Goal: Contribute content: Contribute content

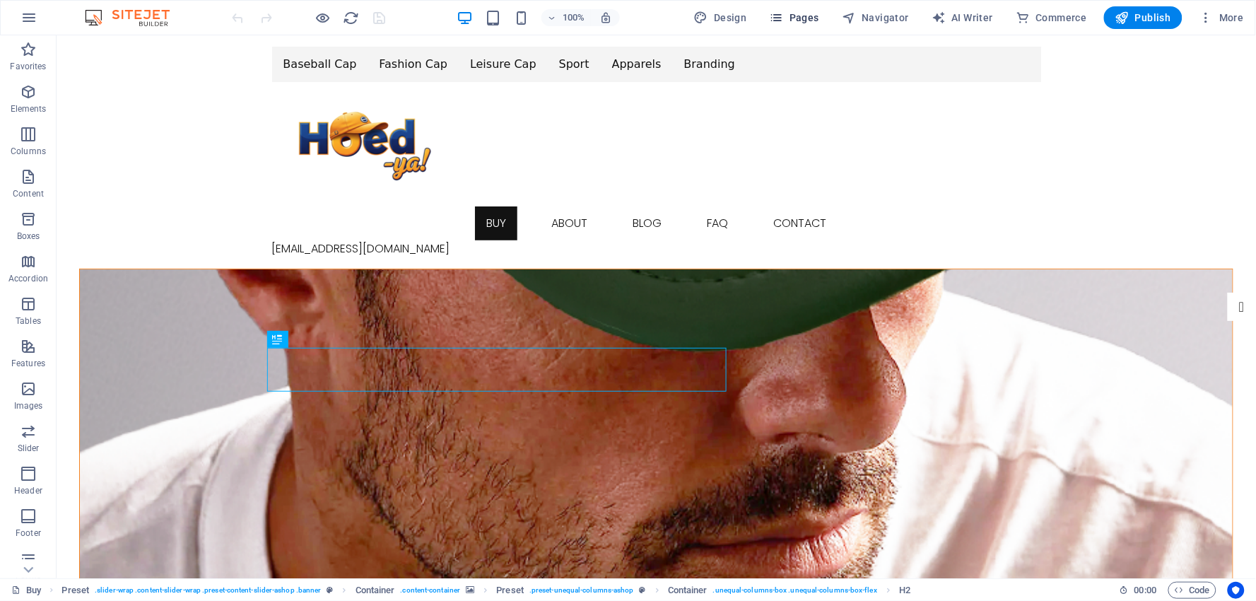
select select "nameAsc"
click at [814, 13] on span "Pages" at bounding box center [794, 18] width 49 height 14
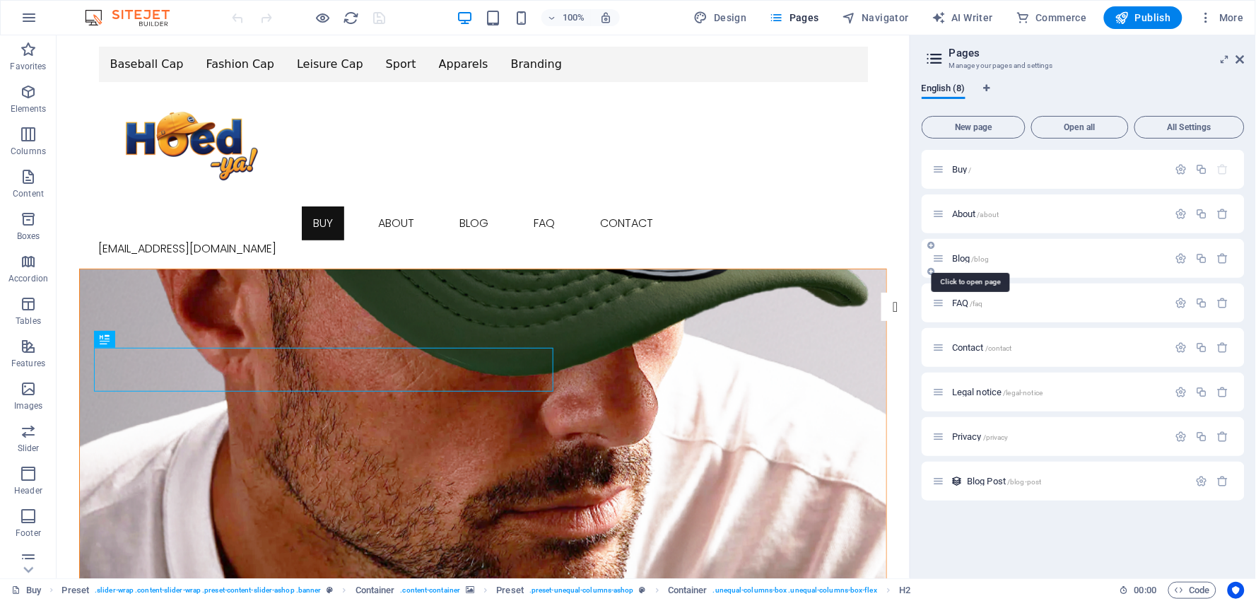
click at [966, 255] on span "Blog /blog" at bounding box center [970, 258] width 37 height 11
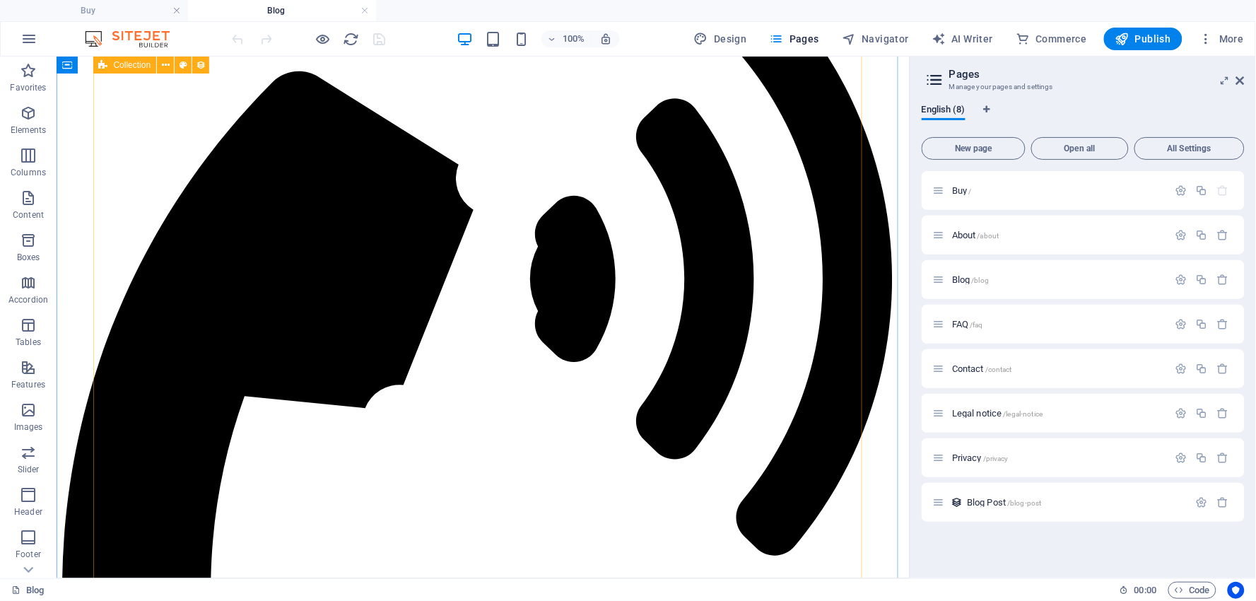
scroll to position [392, 0]
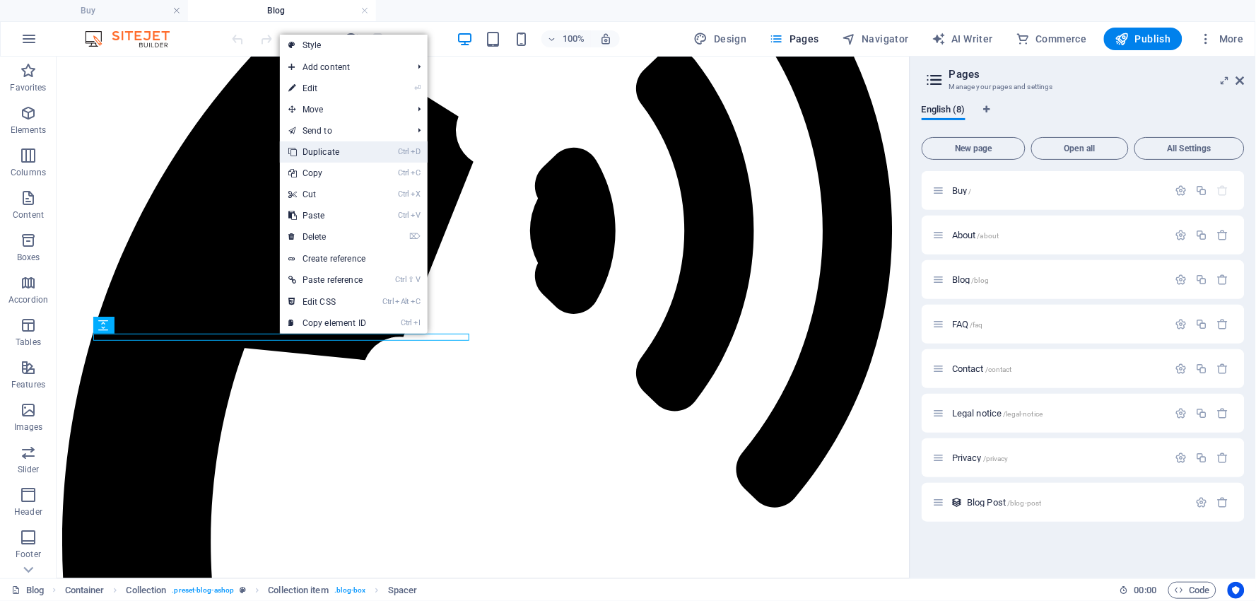
click at [330, 148] on link "Ctrl D Duplicate" at bounding box center [327, 151] width 95 height 21
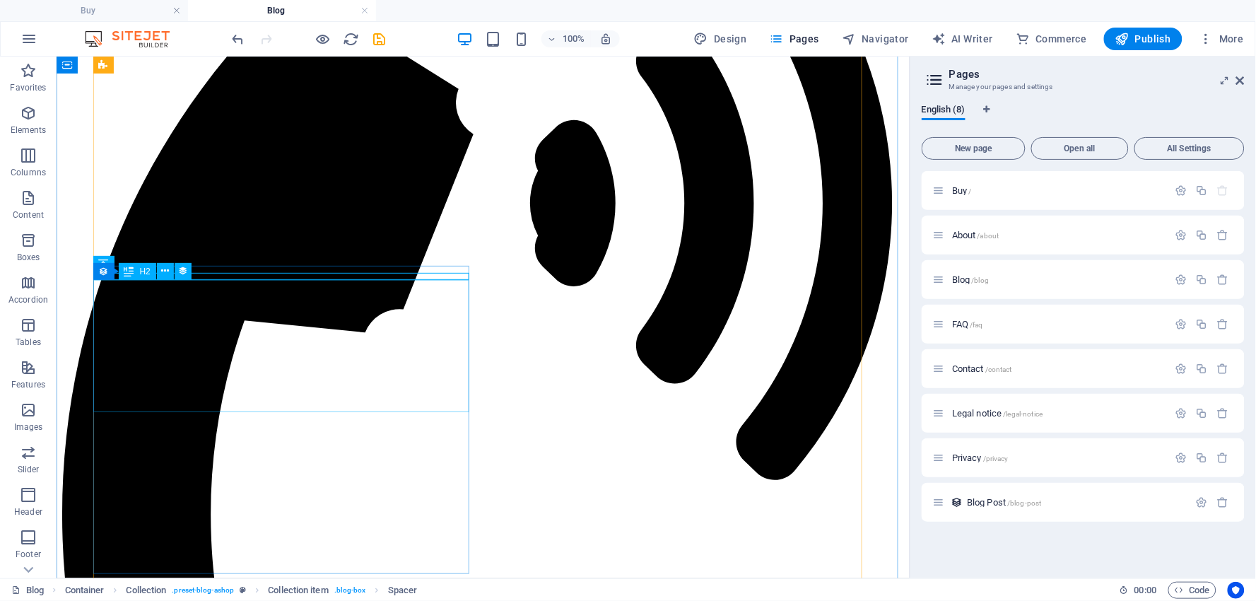
scroll to position [399, 0]
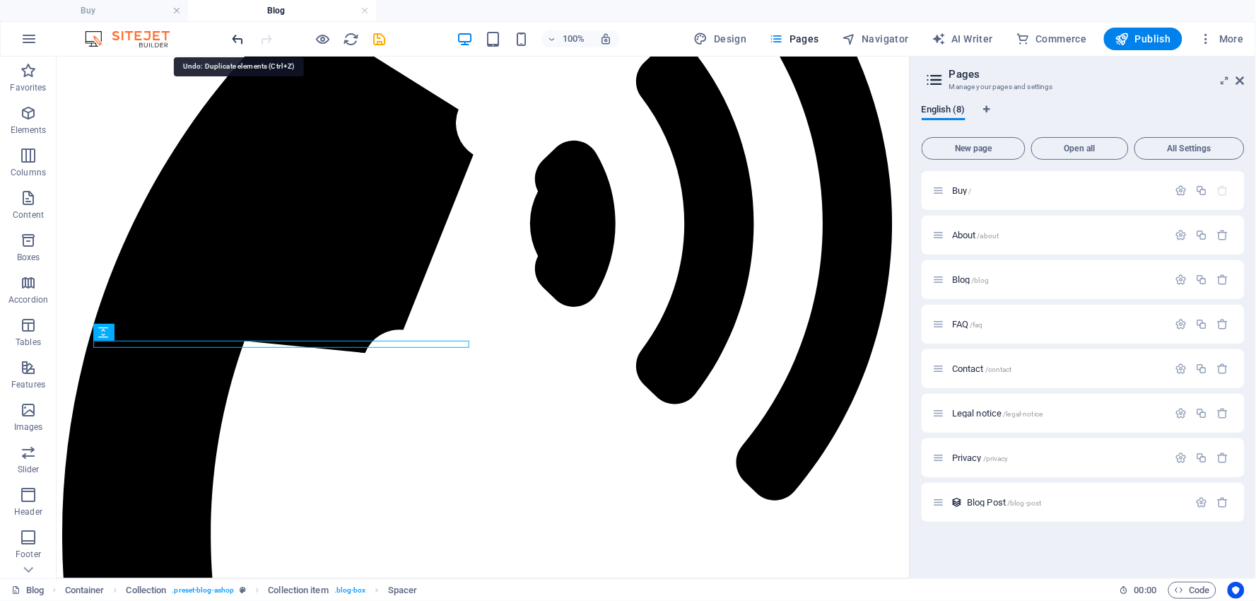
click at [241, 36] on icon "undo" at bounding box center [238, 39] width 16 height 16
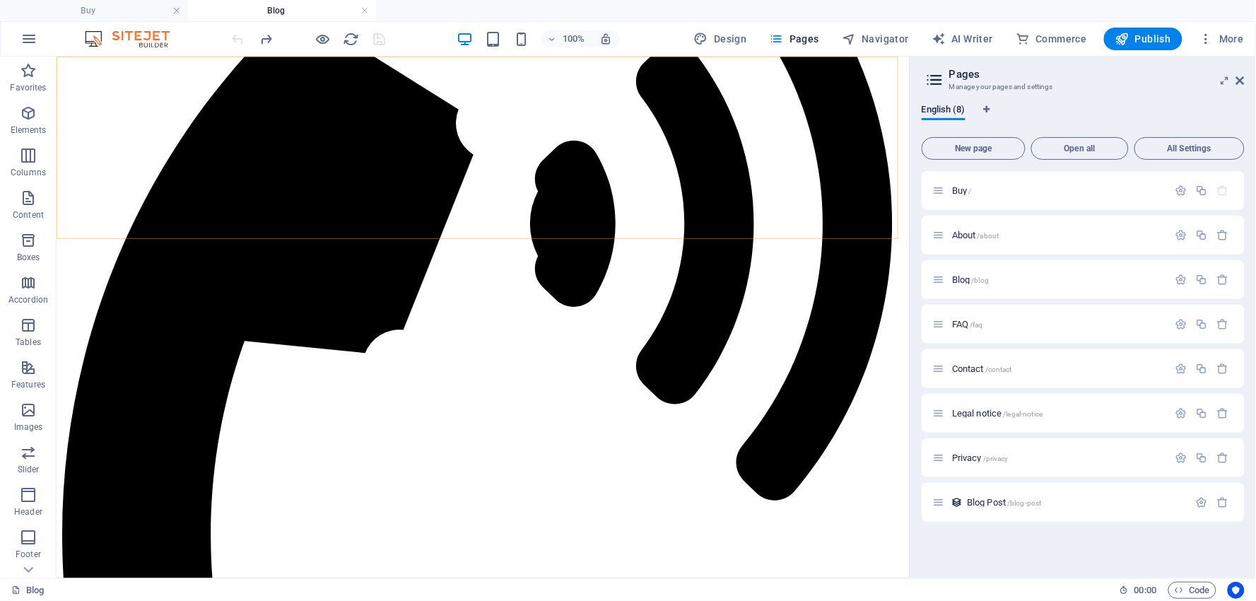
scroll to position [392, 0]
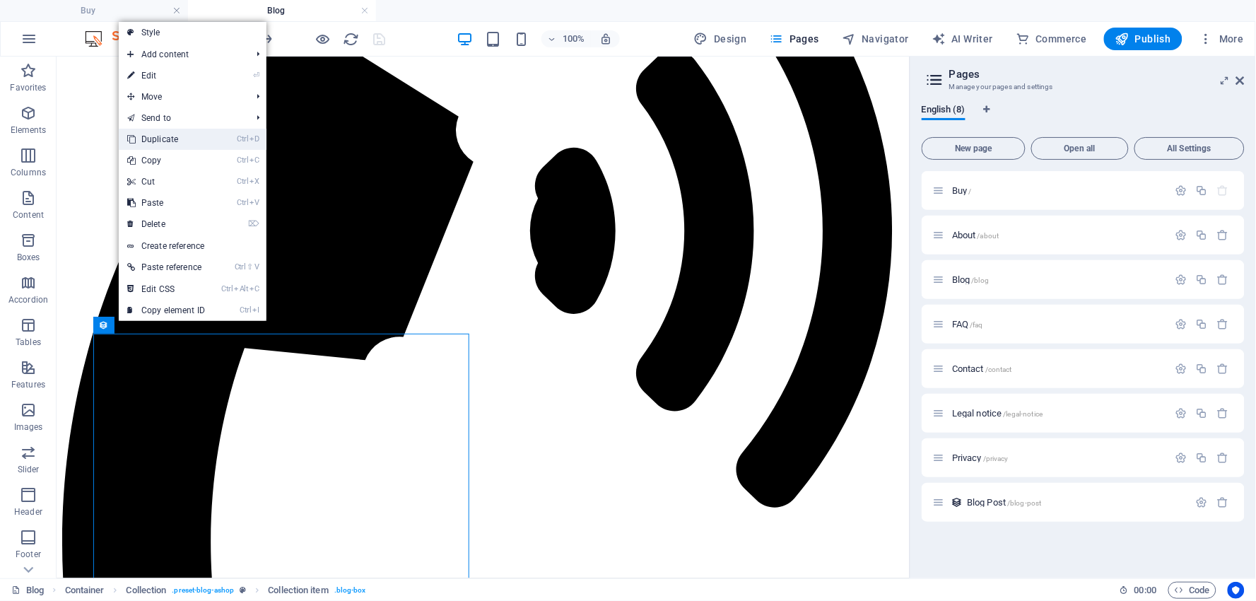
click at [180, 138] on link "Ctrl D Duplicate" at bounding box center [166, 139] width 95 height 21
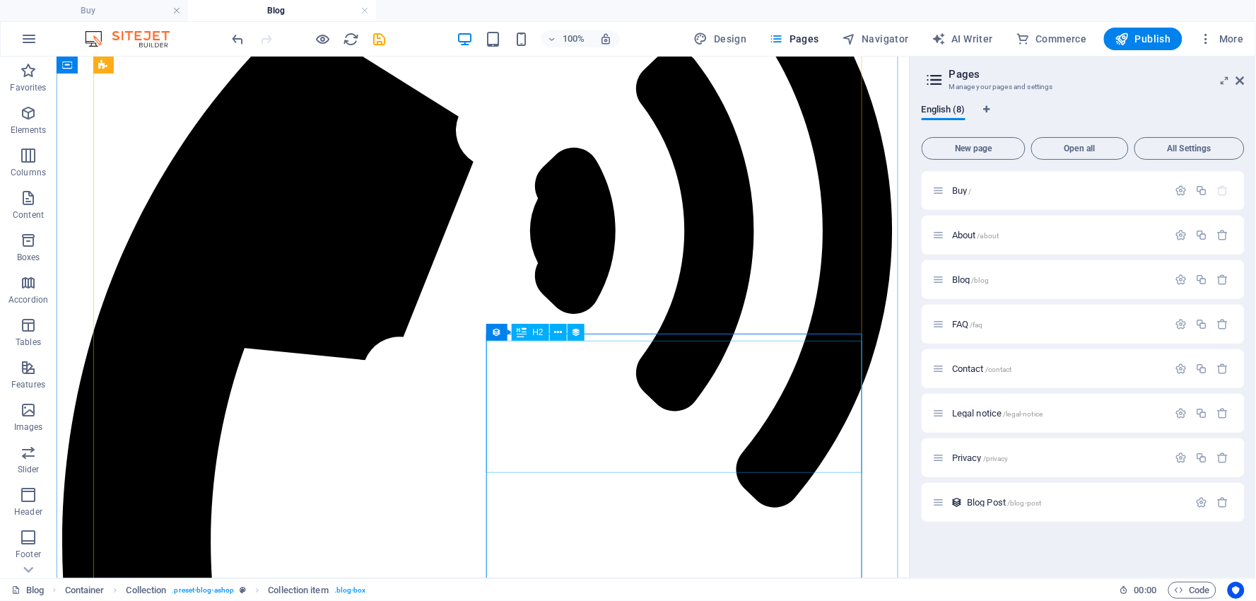
click at [556, 328] on icon at bounding box center [558, 332] width 8 height 15
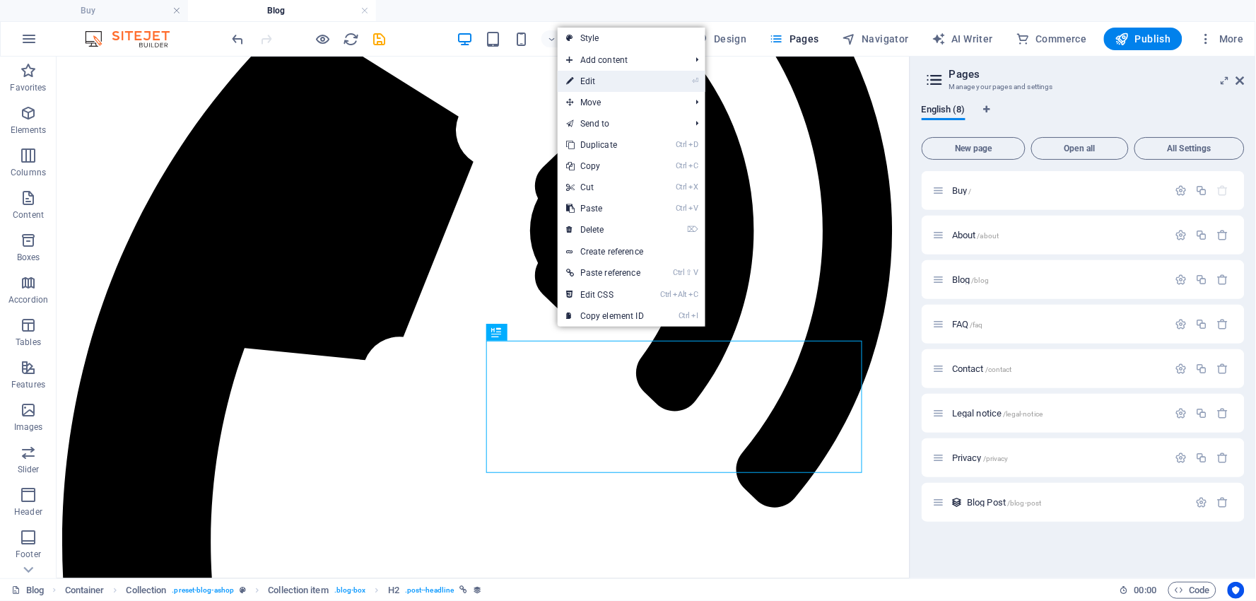
drag, startPoint x: 603, startPoint y: 78, endPoint x: 412, endPoint y: 382, distance: 359.5
click at [603, 78] on link "⏎ Edit" at bounding box center [605, 81] width 95 height 21
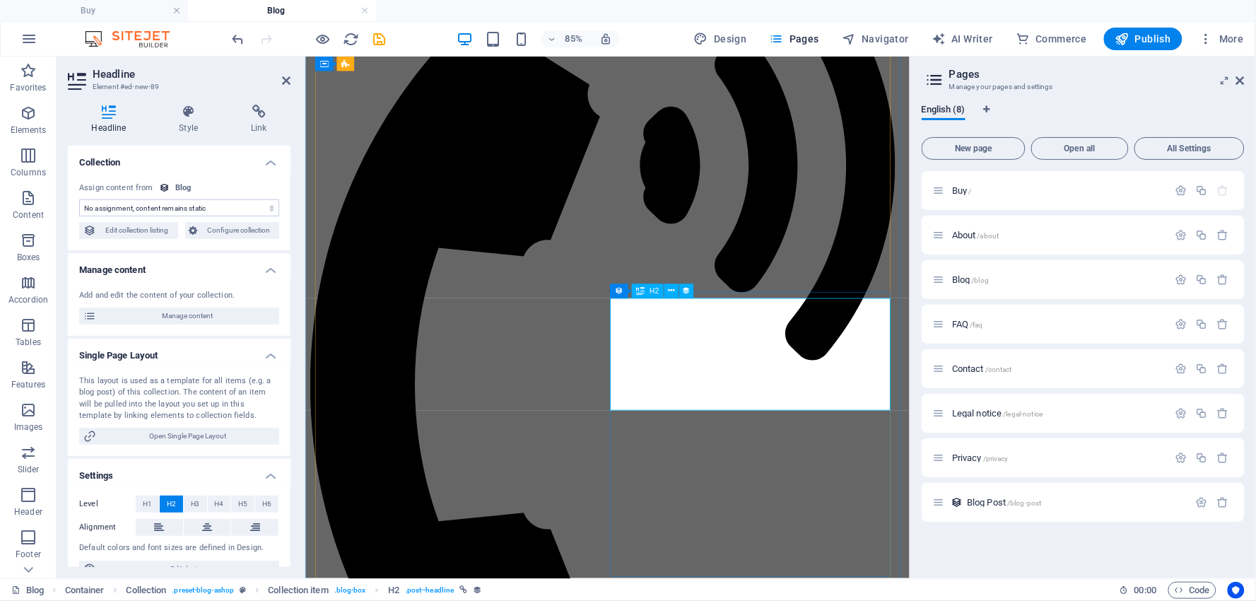
scroll to position [410, 0]
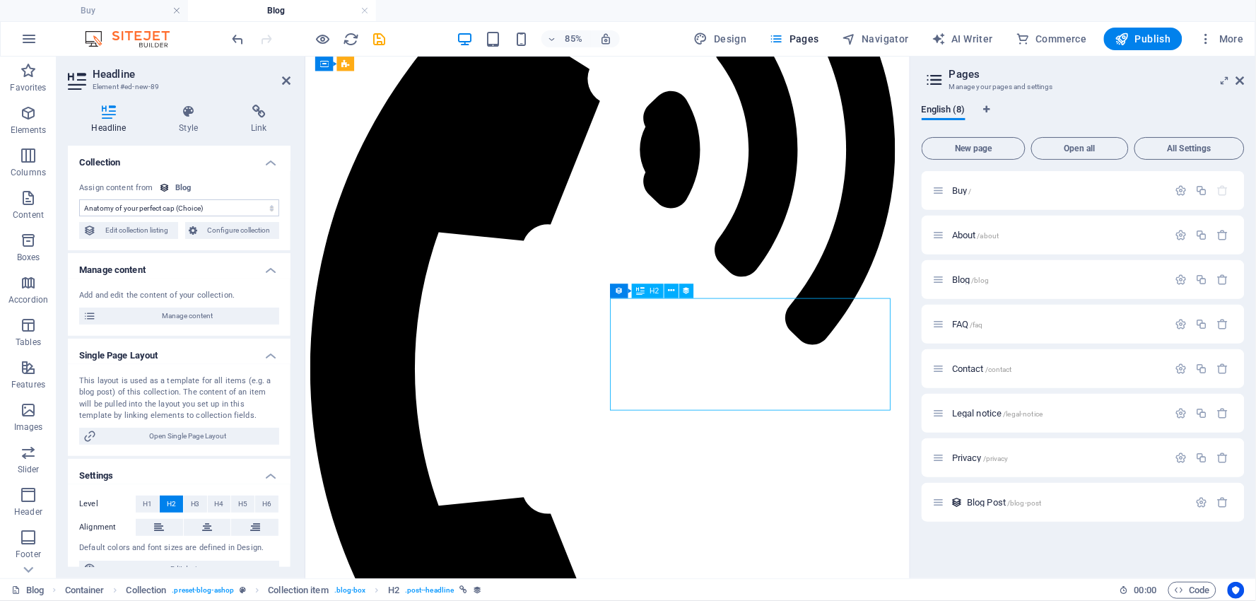
drag, startPoint x: 900, startPoint y: 445, endPoint x: 811, endPoint y: 439, distance: 88.6
click at [672, 291] on icon at bounding box center [671, 290] width 6 height 13
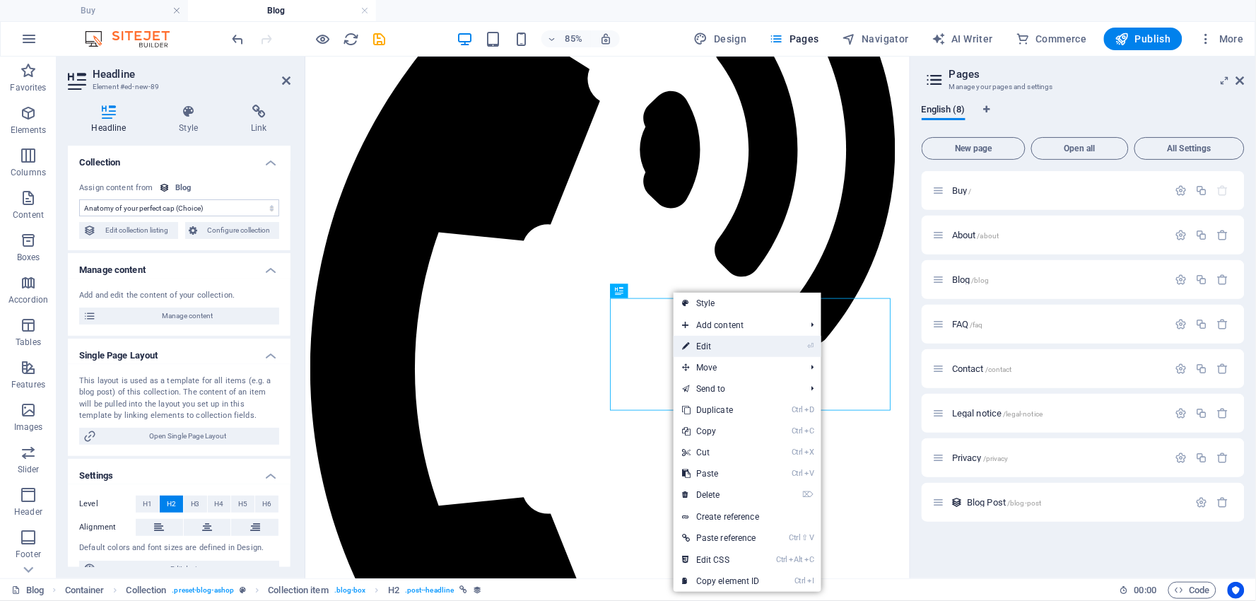
click at [707, 342] on link "⏎ Edit" at bounding box center [721, 346] width 95 height 21
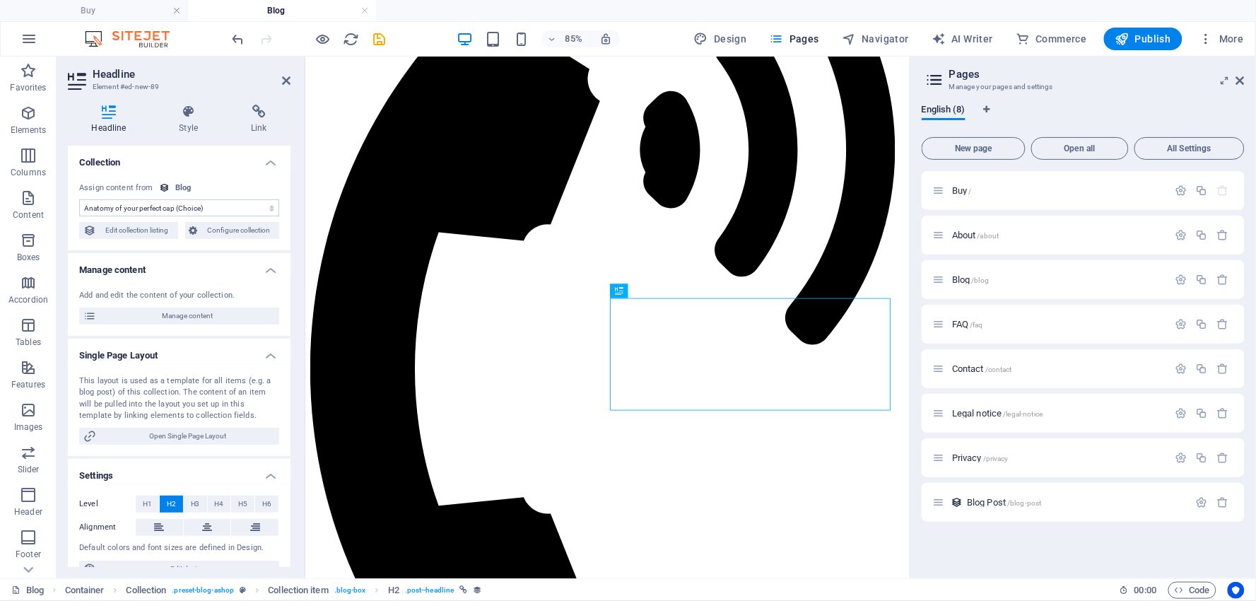
click at [216, 206] on select "No assignment, content remains static Created at (Date) Updated at (Date) Name …" at bounding box center [179, 207] width 200 height 17
click at [79, 199] on select "No assignment, content remains static Created at (Date) Updated at (Date) Name …" at bounding box center [179, 207] width 200 height 17
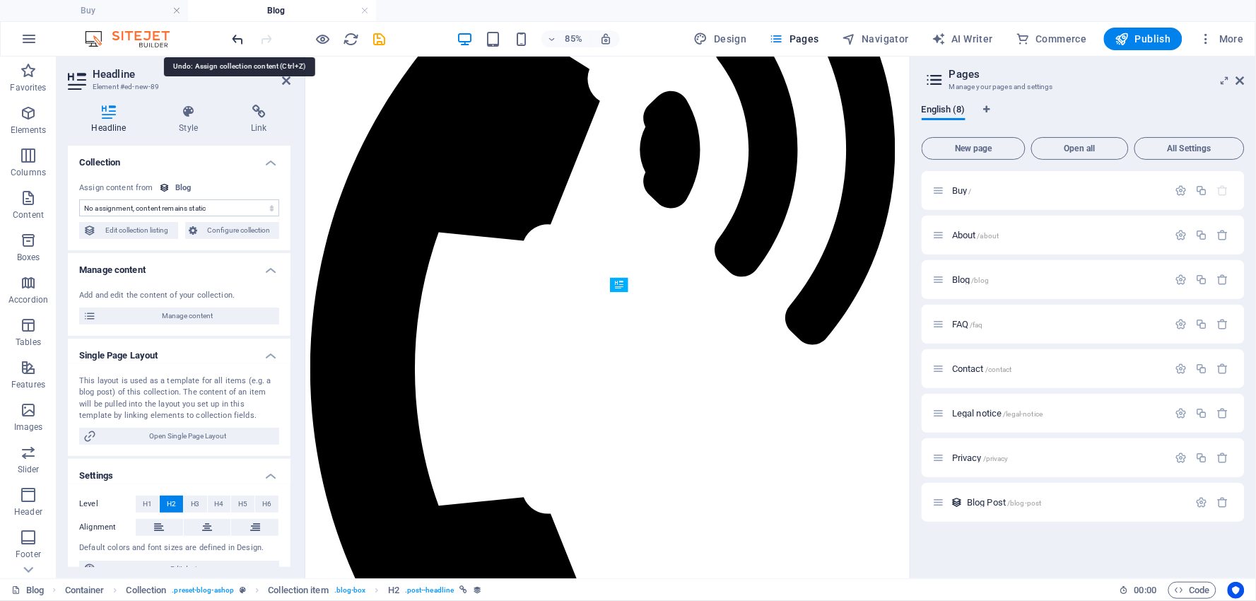
click at [238, 37] on icon "undo" at bounding box center [238, 39] width 16 height 16
click at [238, 33] on icon "undo" at bounding box center [238, 39] width 16 height 16
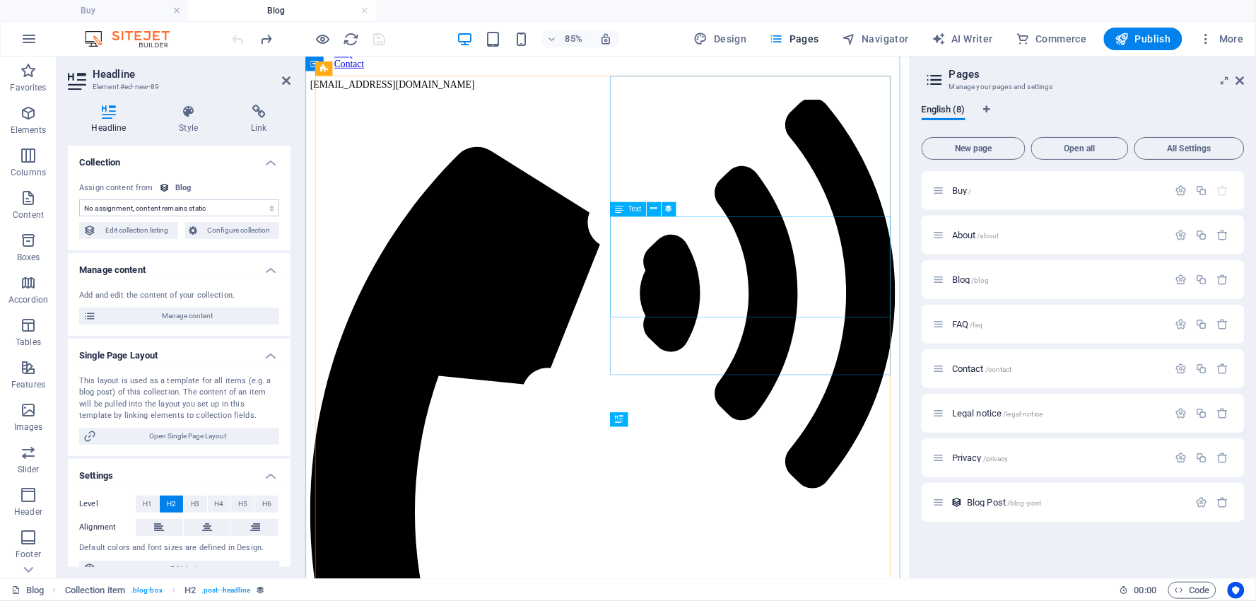
scroll to position [174, 0]
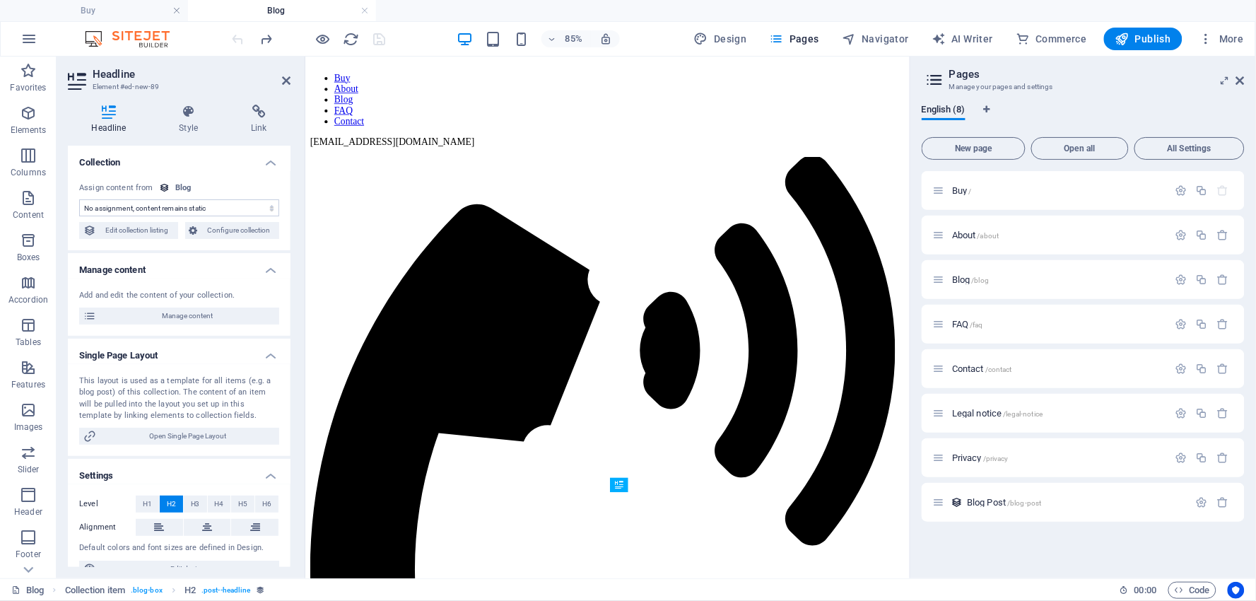
click at [270, 208] on select "No assignment, content remains static Created at (Date) Updated at (Date) Name …" at bounding box center [179, 207] width 200 height 17
select select "category"
click at [79, 199] on select "No assignment, content remains static Created at (Date) Updated at (Date) Name …" at bounding box center [179, 207] width 200 height 17
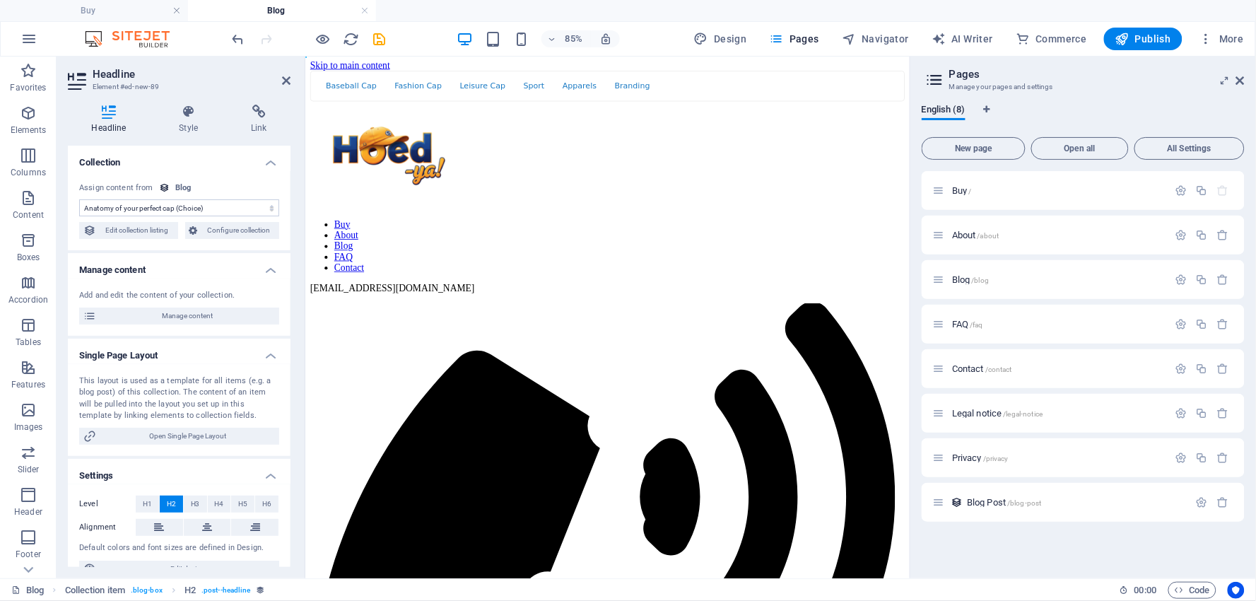
scroll to position [0, 0]
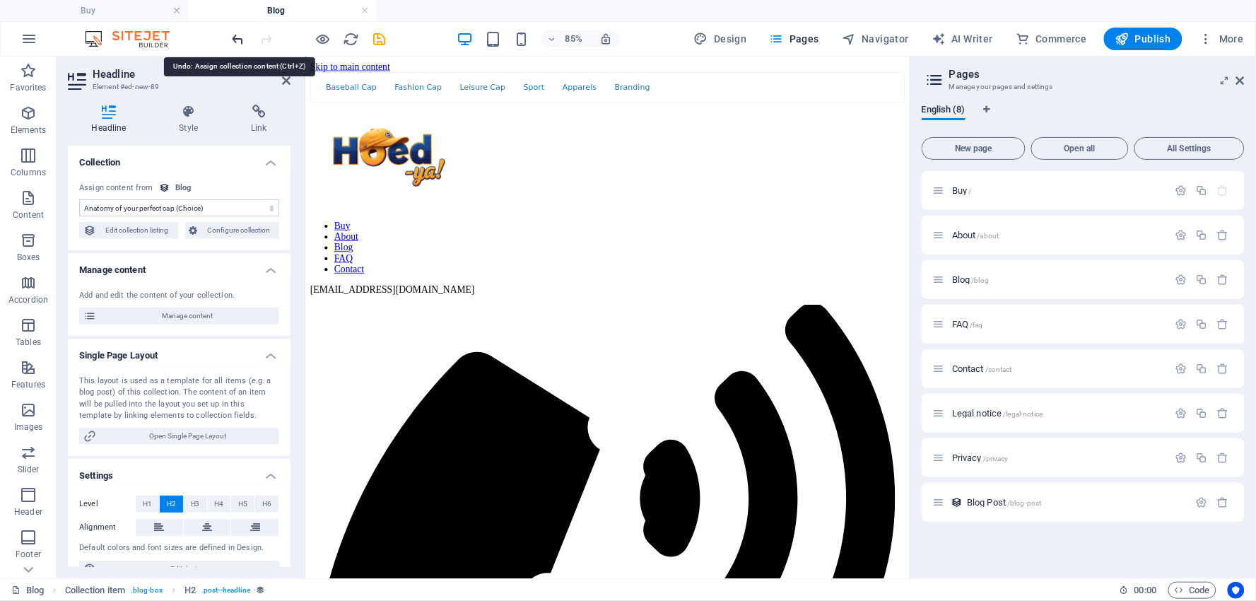
click at [237, 36] on icon "undo" at bounding box center [238, 39] width 16 height 16
click at [237, 36] on div at bounding box center [309, 39] width 158 height 23
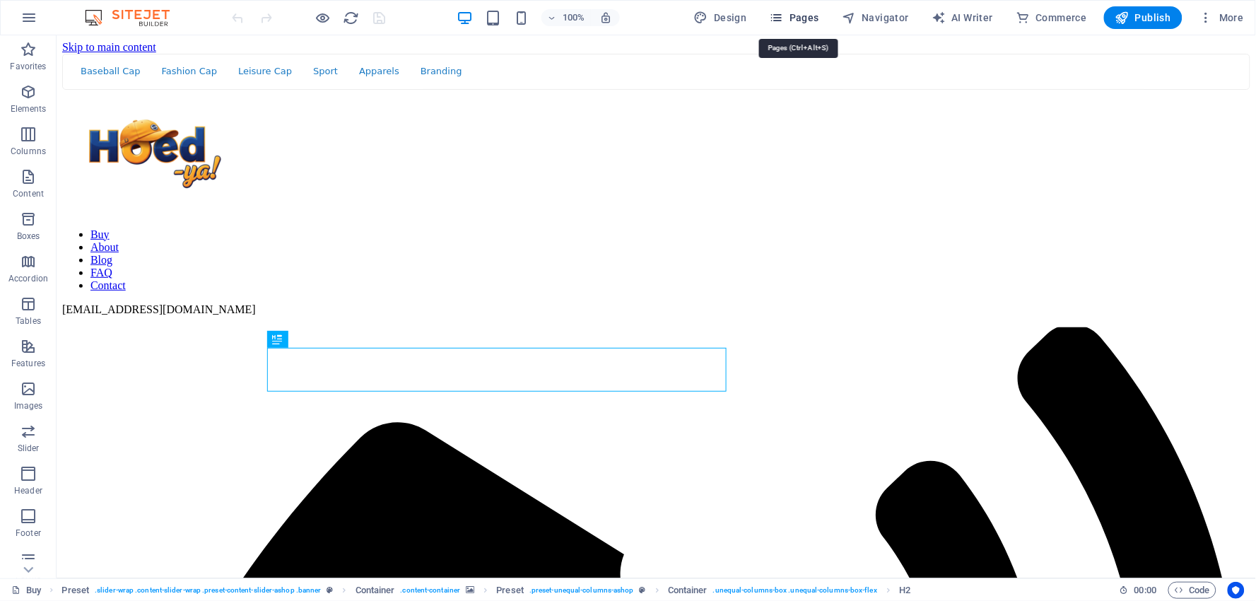
select select "nameAsc"
click at [800, 15] on span "Pages" at bounding box center [794, 18] width 49 height 14
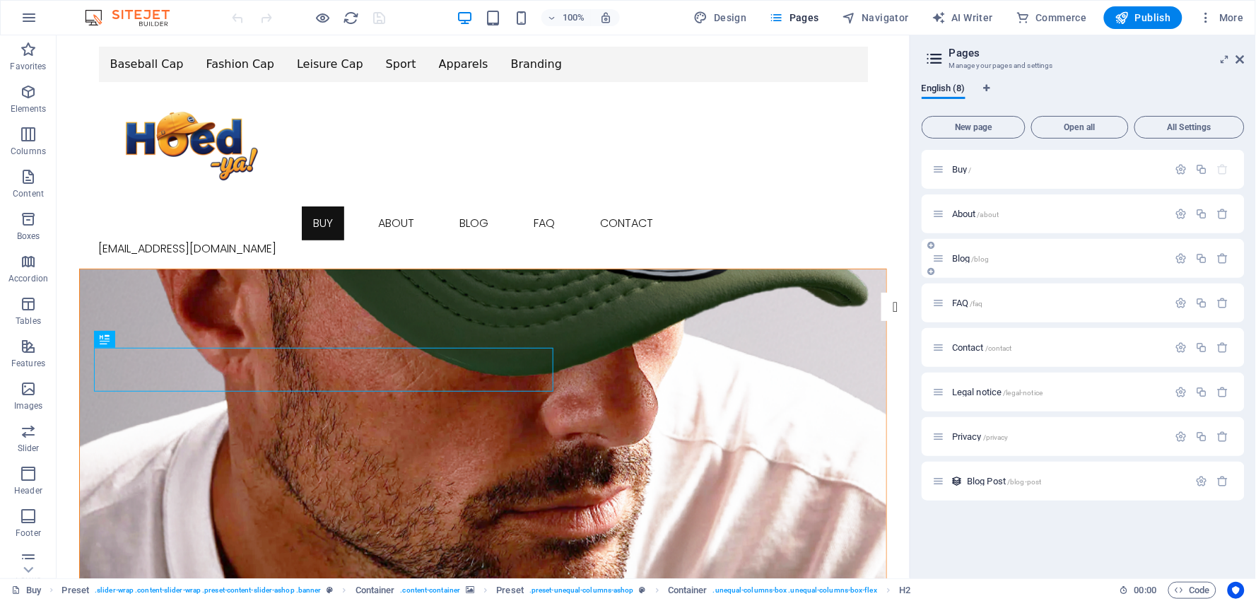
drag, startPoint x: 965, startPoint y: 243, endPoint x: 966, endPoint y: 250, distance: 7.1
click at [966, 244] on div "Blog /blog" at bounding box center [1083, 258] width 323 height 39
click at [965, 254] on span "Blog /blog" at bounding box center [970, 258] width 37 height 11
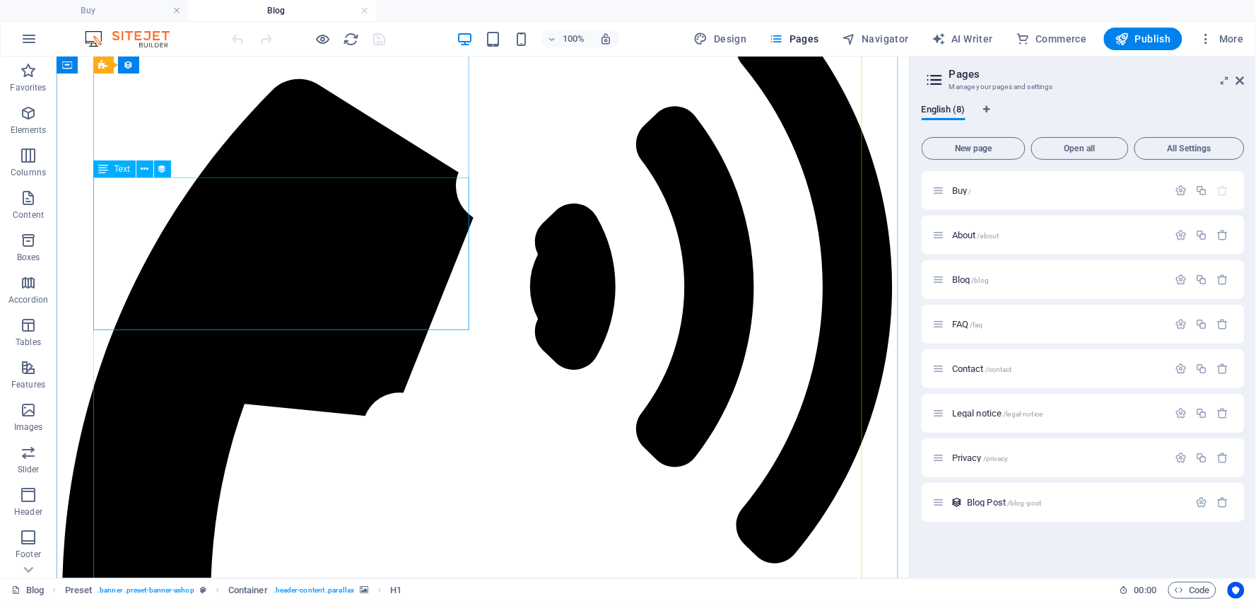
scroll to position [392, 0]
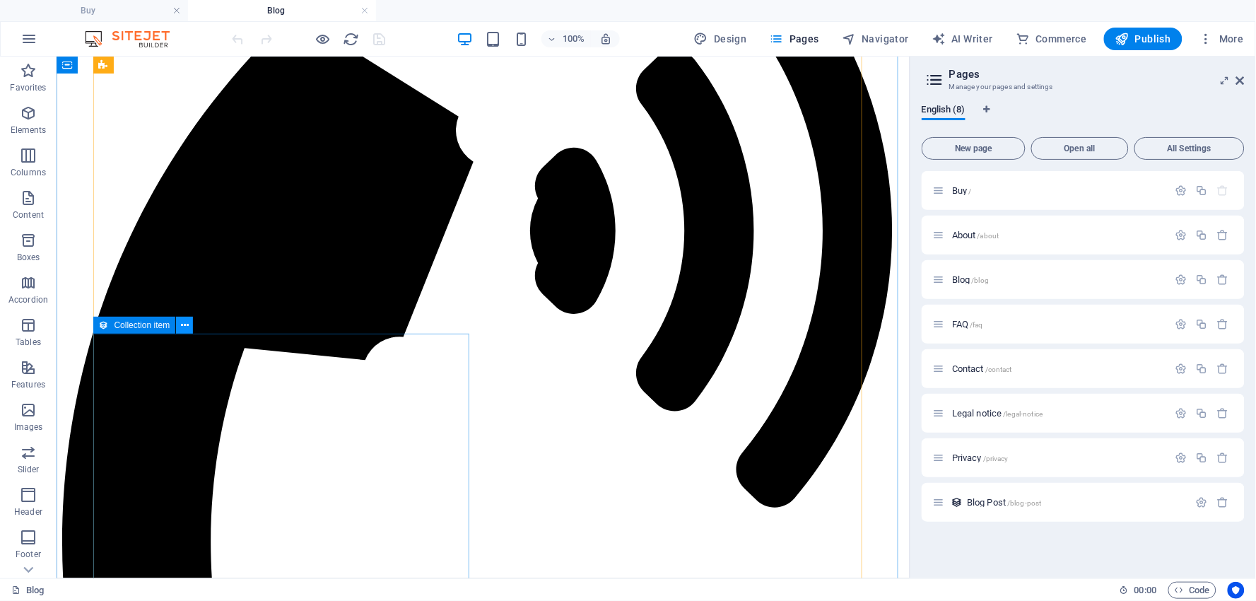
click at [184, 325] on icon at bounding box center [185, 325] width 8 height 15
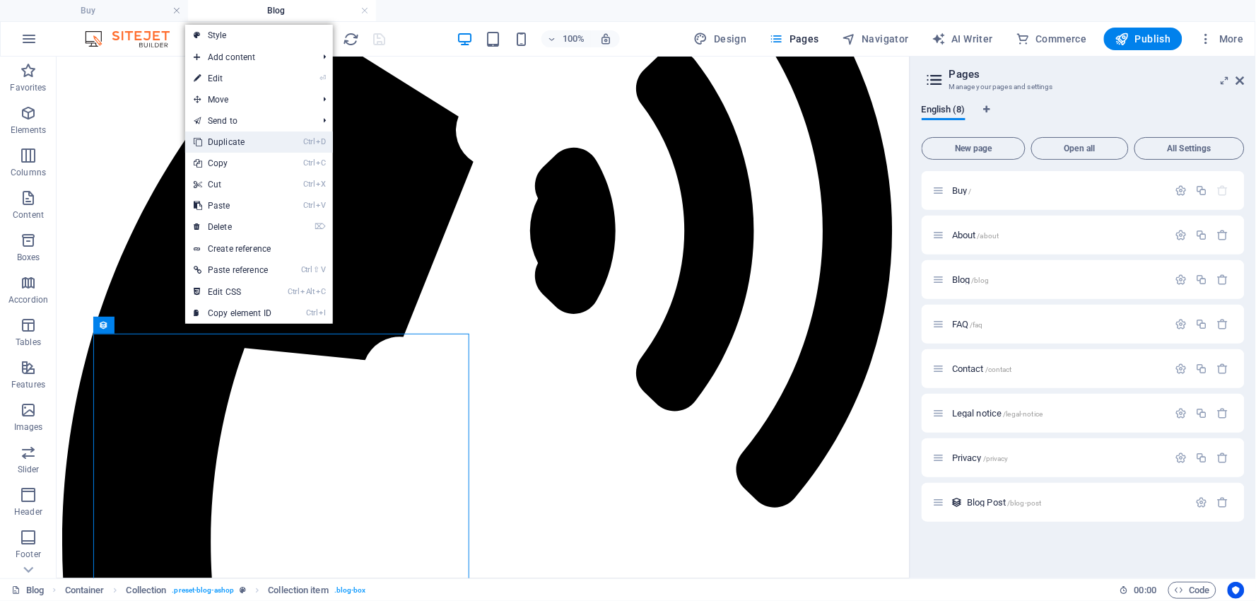
click at [246, 138] on link "Ctrl D Duplicate" at bounding box center [232, 141] width 95 height 21
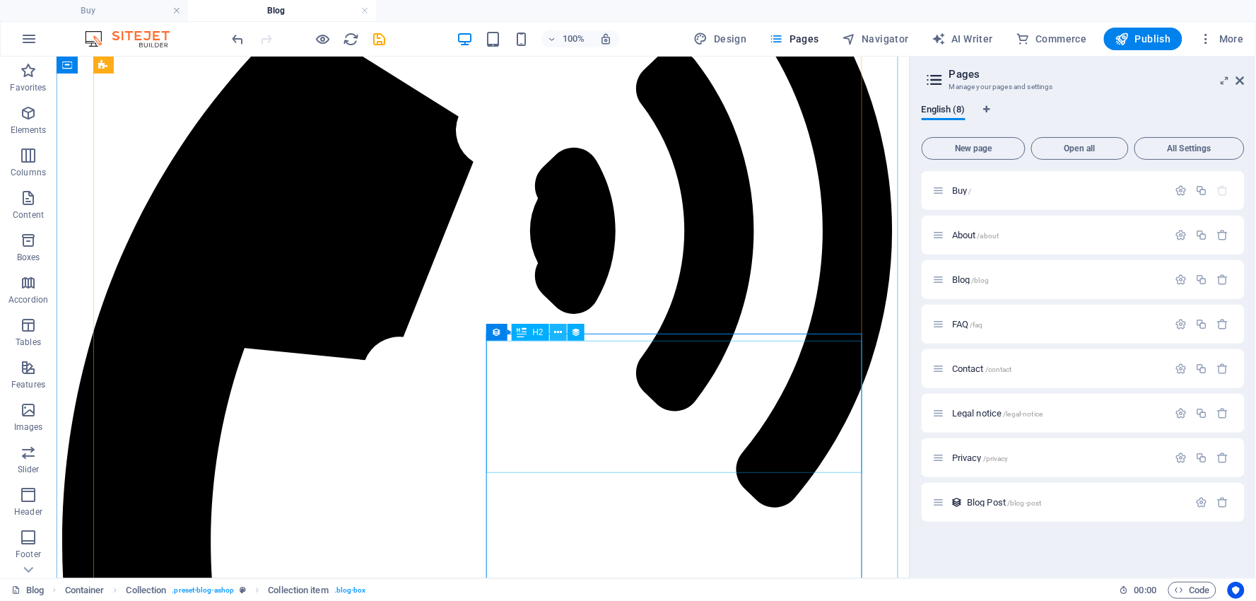
click at [554, 329] on icon at bounding box center [558, 332] width 8 height 15
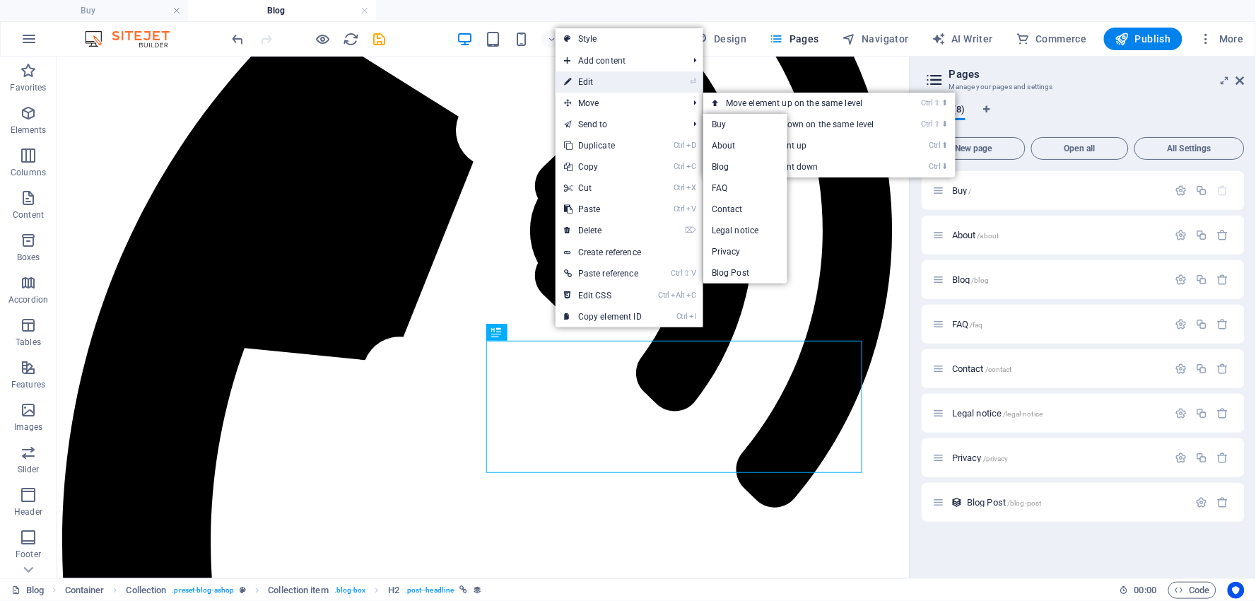
click at [597, 80] on link "⏎ Edit" at bounding box center [603, 81] width 95 height 21
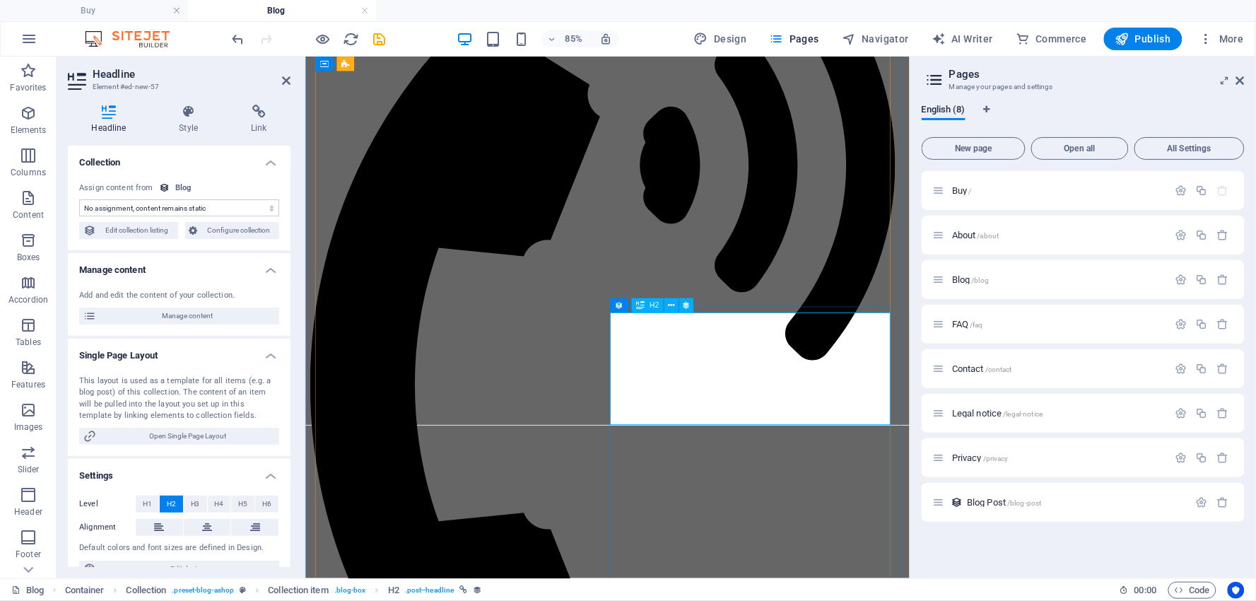
select select "category"
click at [674, 307] on icon at bounding box center [671, 305] width 6 height 13
click at [672, 306] on icon at bounding box center [671, 305] width 6 height 13
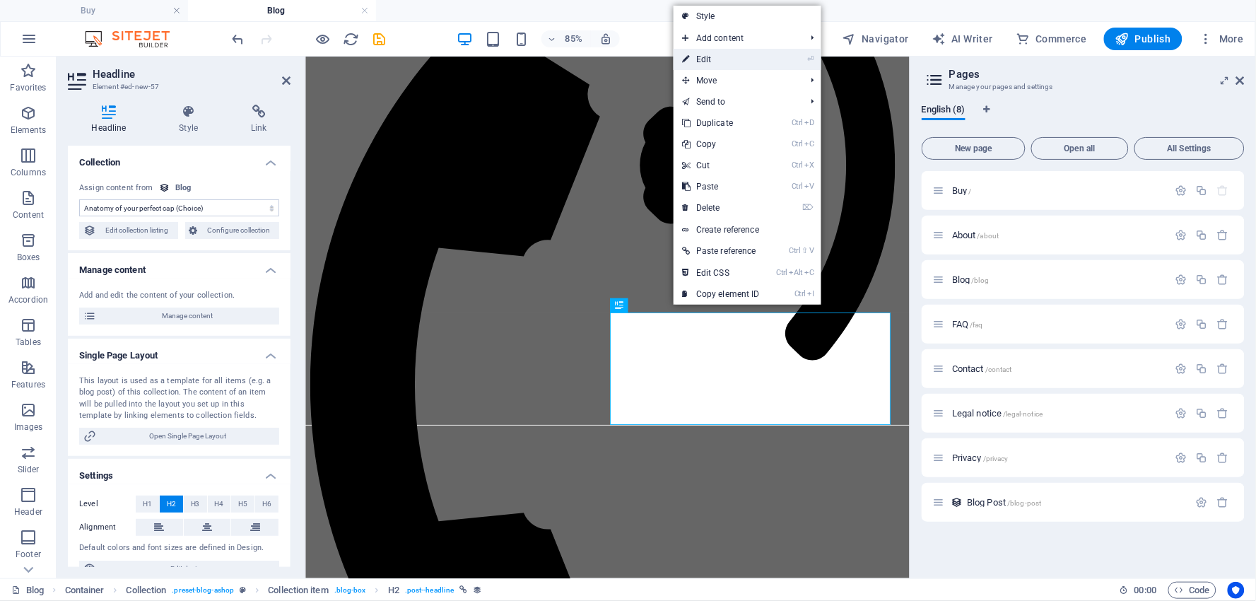
drag, startPoint x: 475, startPoint y: 4, endPoint x: 709, endPoint y: 59, distance: 240.5
click at [709, 59] on link "⏎ Edit" at bounding box center [721, 59] width 95 height 21
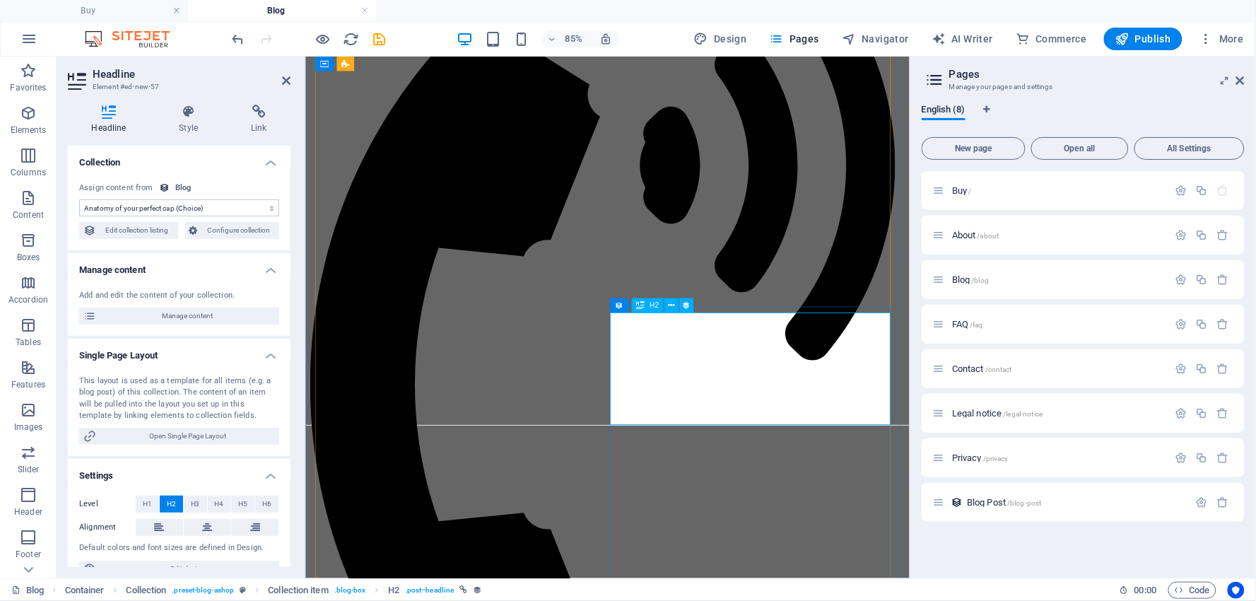
click at [124, 228] on span "Edit collection listing" at bounding box center [137, 230] width 74 height 17
select select "columns.category_ASC"
select select "columns.category"
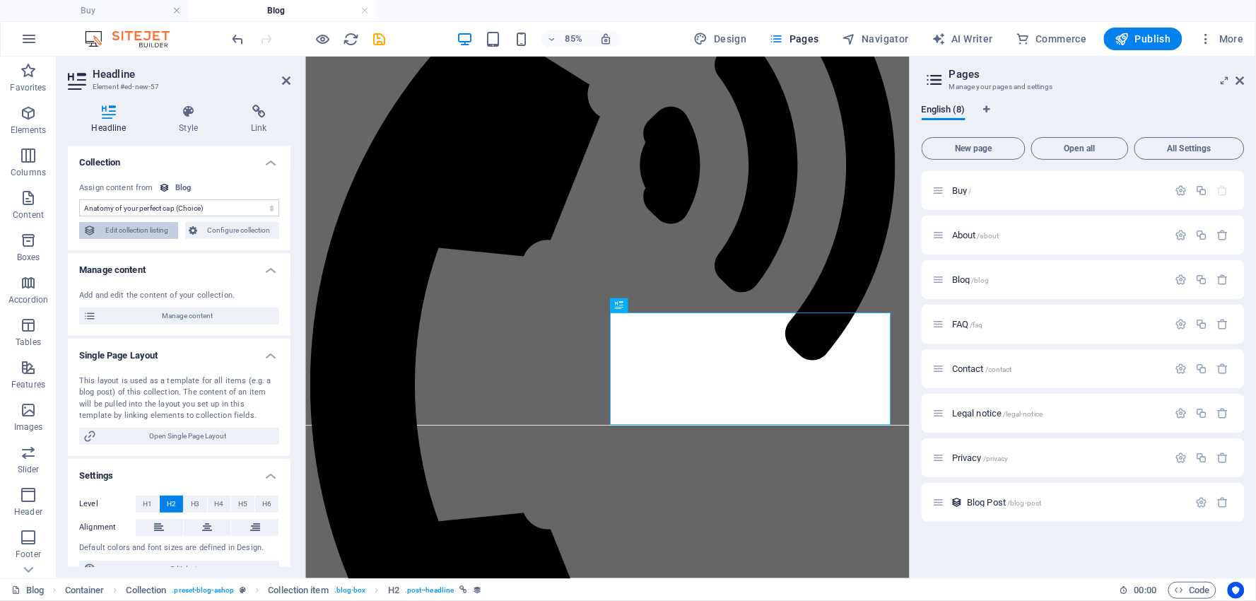
select select "columns.status"
select select "columns.publishing_date"
select select "past"
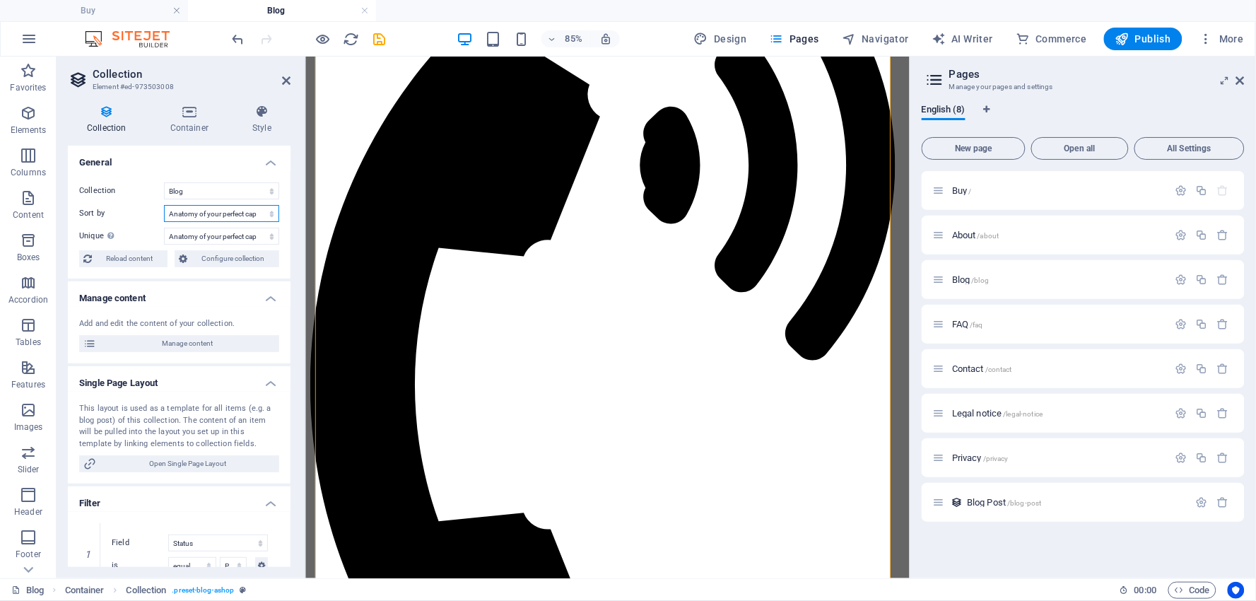
click at [271, 215] on select "Created at (ascending) Created at (descending) Updated at (ascending) Updated a…" at bounding box center [221, 213] width 115 height 17
click at [271, 236] on select "None Name Slug Anatomy of your perfect cap: decoding baseball hat features The …" at bounding box center [221, 236] width 115 height 17
click at [271, 237] on select "None Name Slug Anatomy of your perfect cap: decoding baseball hat features The …" at bounding box center [221, 236] width 115 height 17
click at [251, 235] on select "None Name Slug Anatomy of your perfect cap: decoding baseball hat features The …" at bounding box center [221, 236] width 115 height 17
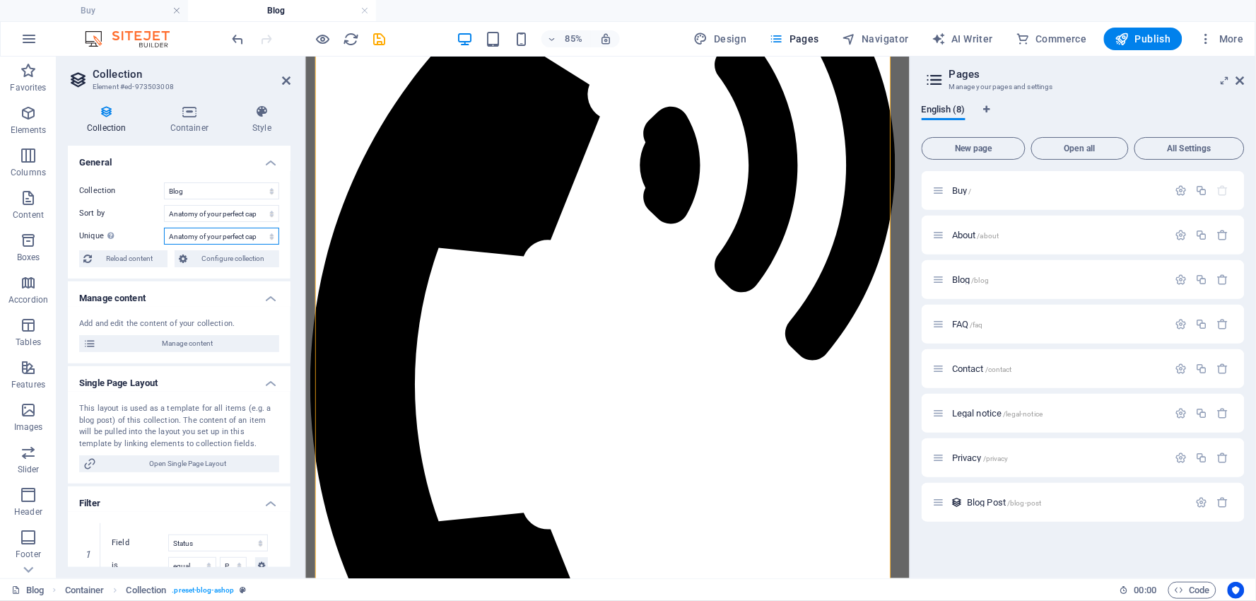
click at [251, 235] on select "None Name Slug Anatomy of your perfect cap: decoding baseball hat features The …" at bounding box center [221, 236] width 115 height 17
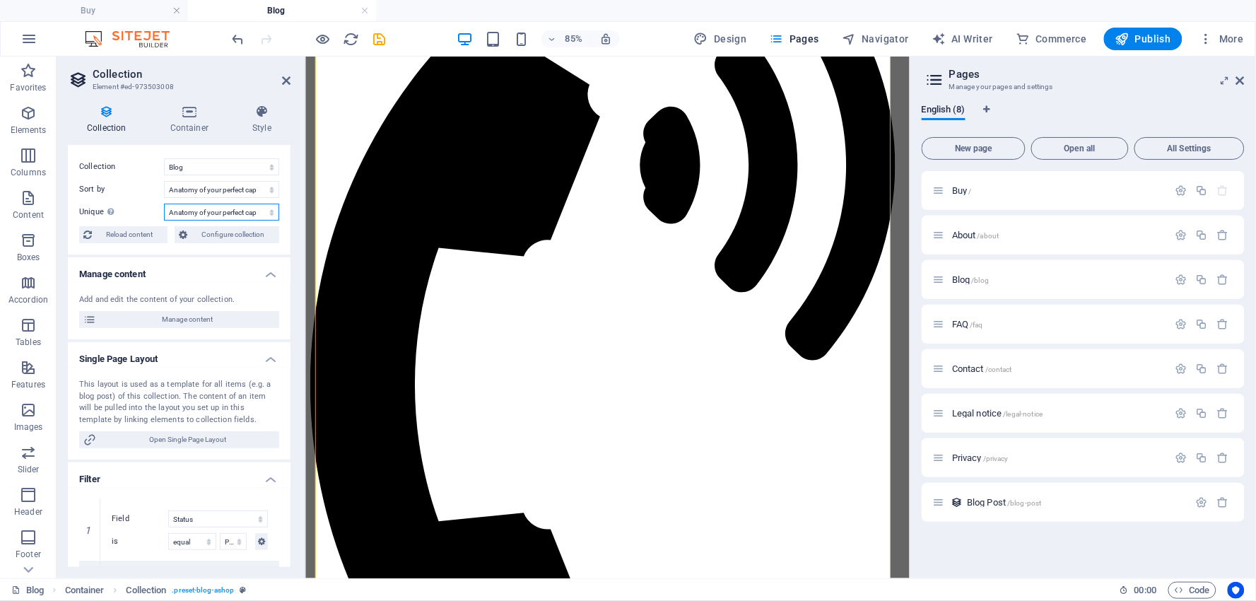
scroll to position [0, 0]
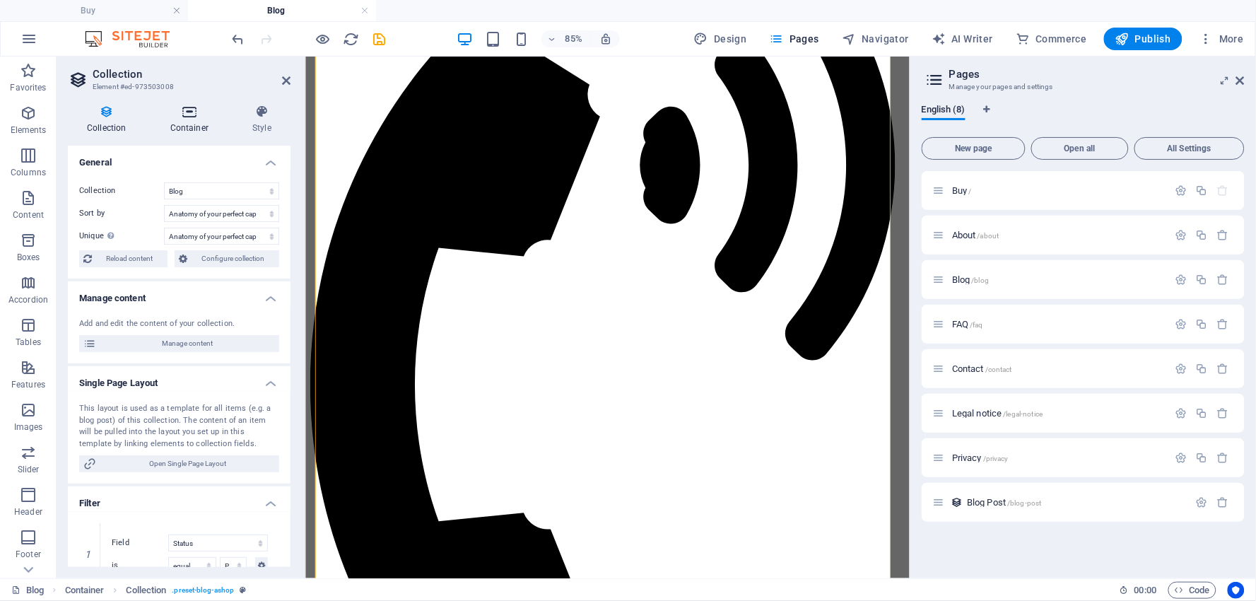
click at [194, 115] on icon at bounding box center [189, 112] width 76 height 14
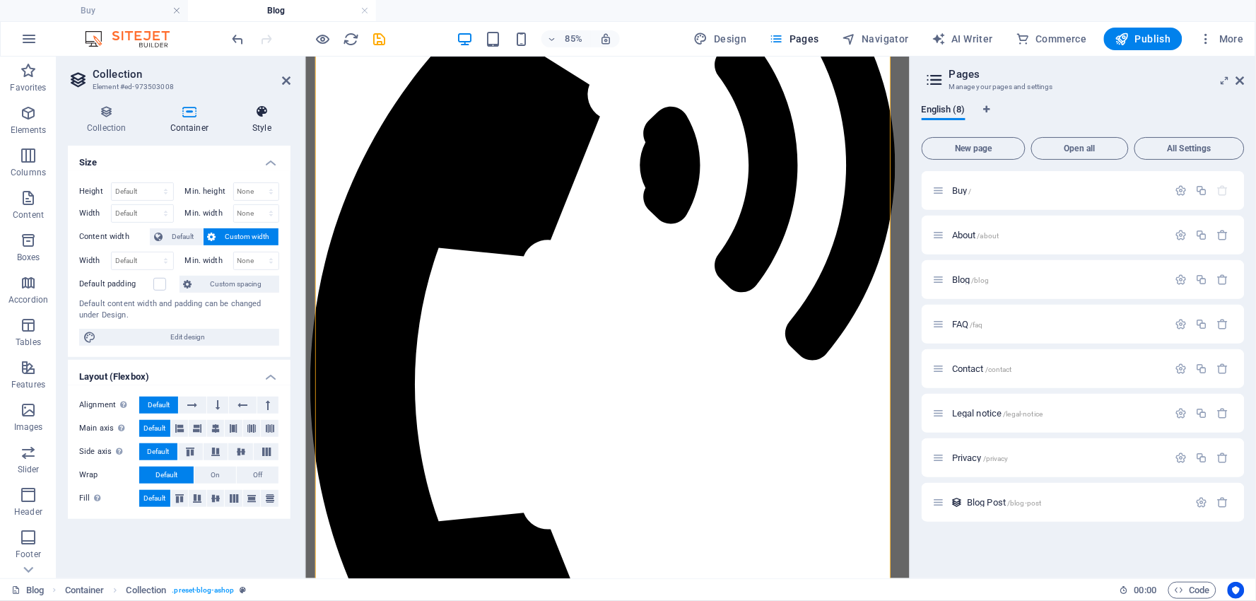
click at [259, 113] on icon at bounding box center [261, 112] width 57 height 14
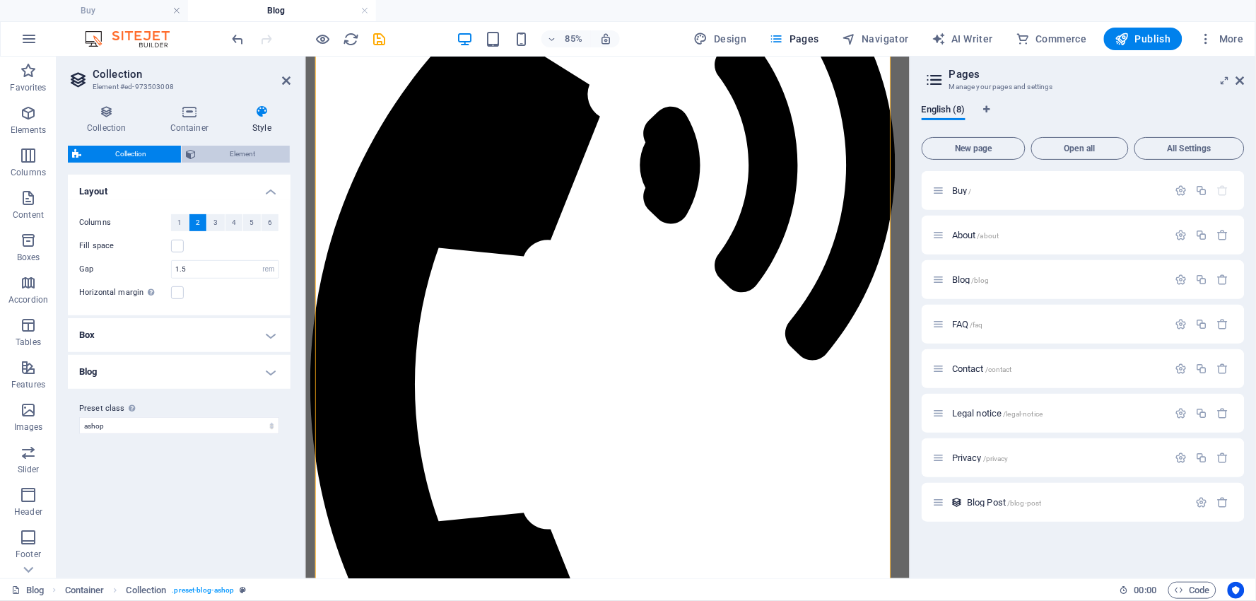
click at [234, 149] on span "Element" at bounding box center [243, 154] width 86 height 17
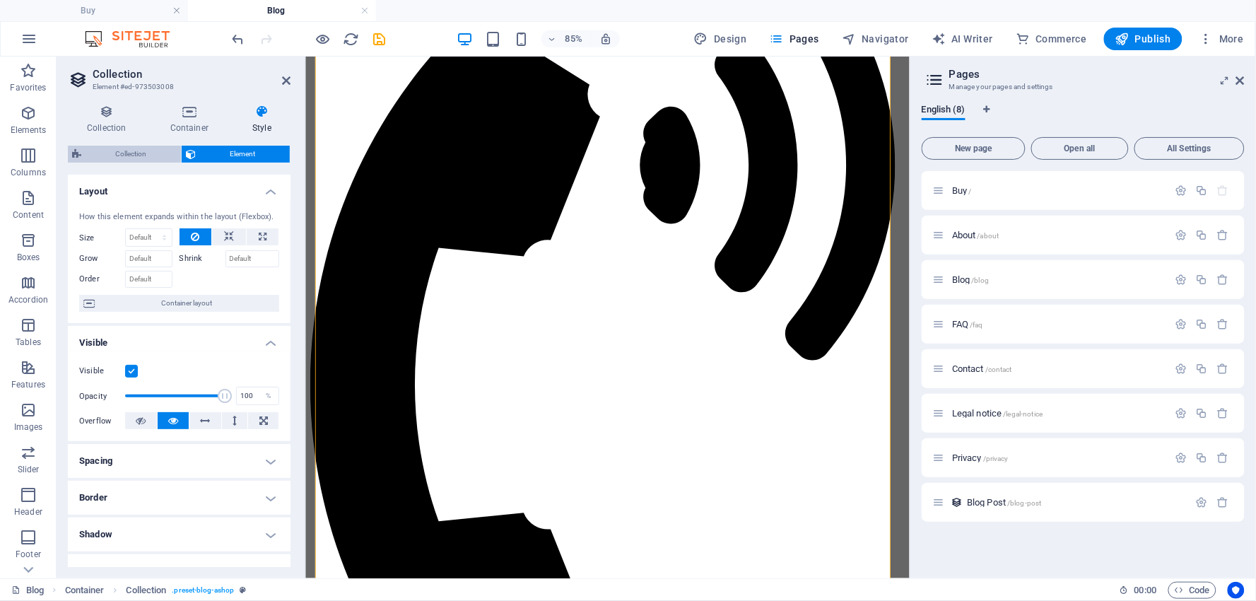
click at [136, 151] on span "Collection" at bounding box center [131, 154] width 91 height 17
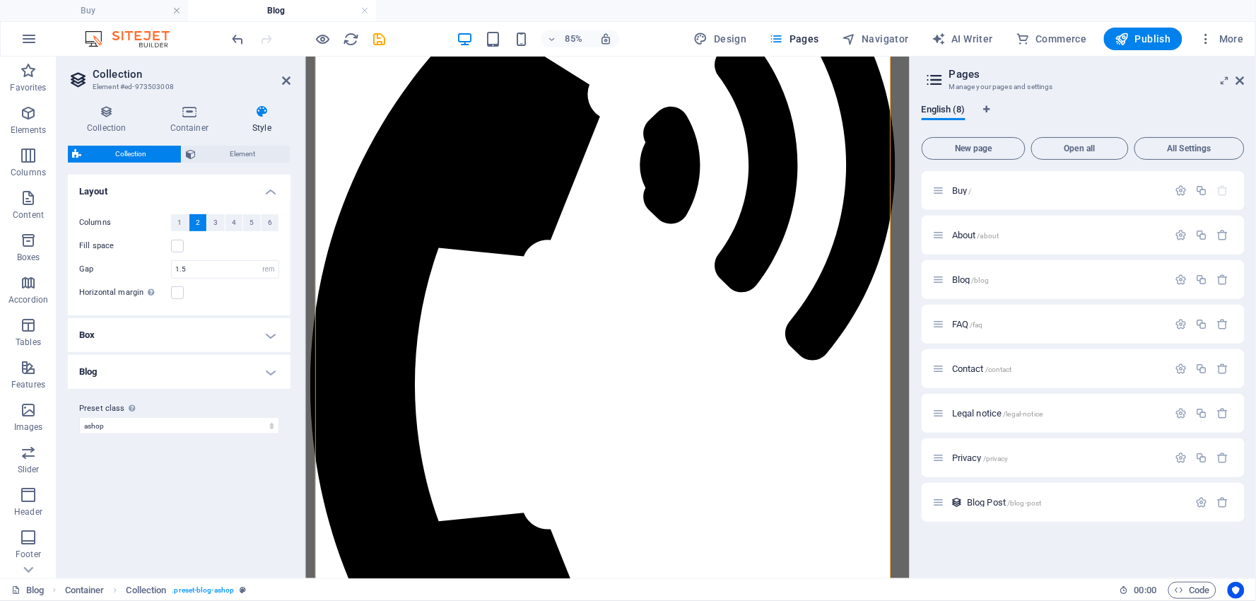
click at [105, 368] on h4 "Blog" at bounding box center [179, 372] width 223 height 34
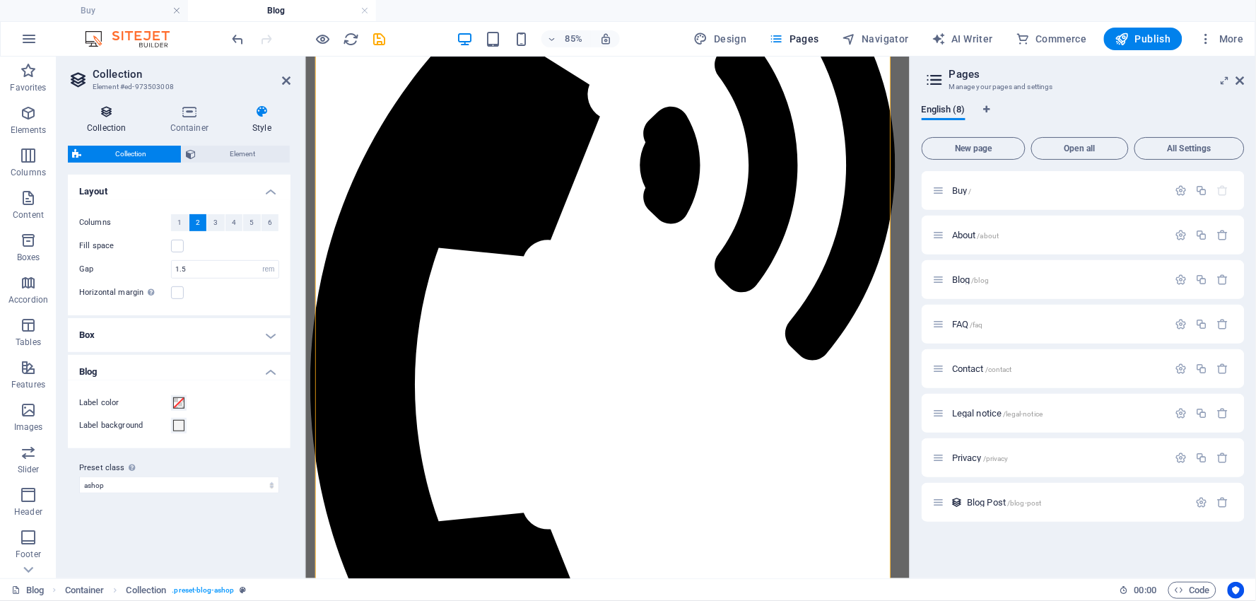
click at [112, 116] on icon at bounding box center [107, 112] width 78 height 14
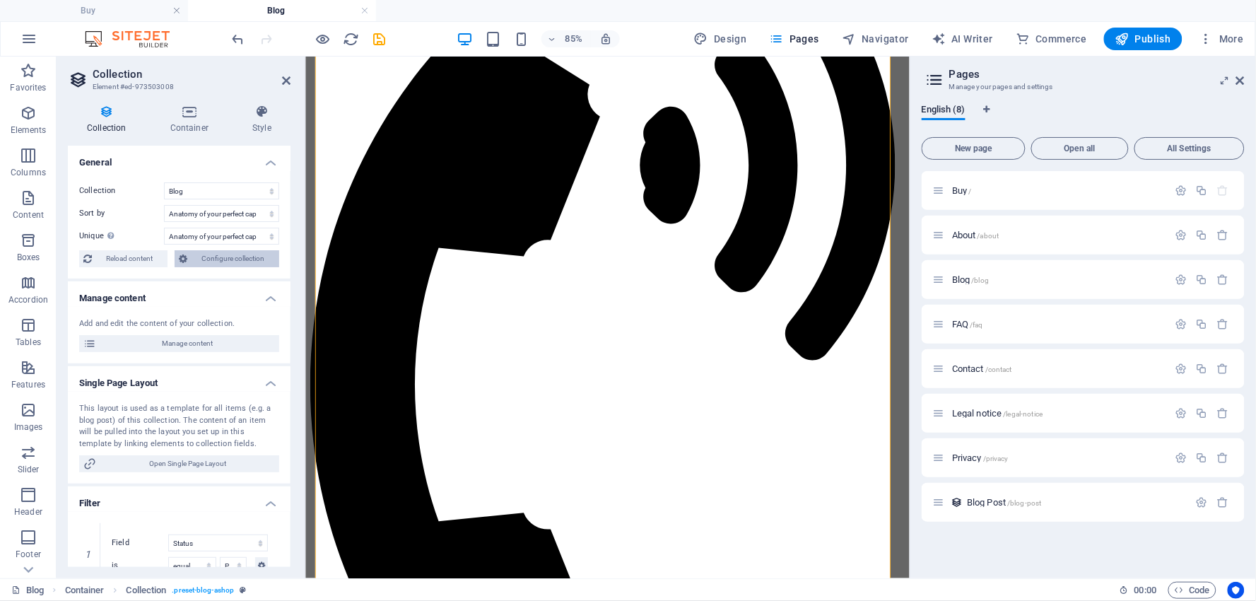
click at [228, 258] on span "Configure collection" at bounding box center [233, 258] width 83 height 17
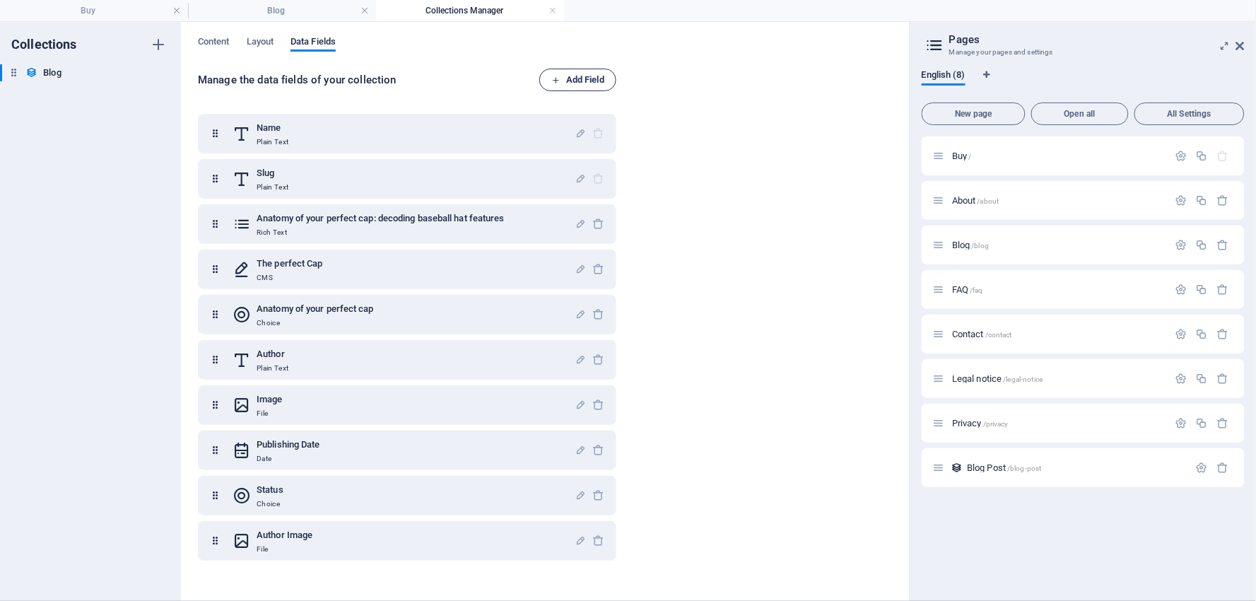
click at [580, 78] on span "Add Field" at bounding box center [577, 79] width 53 height 17
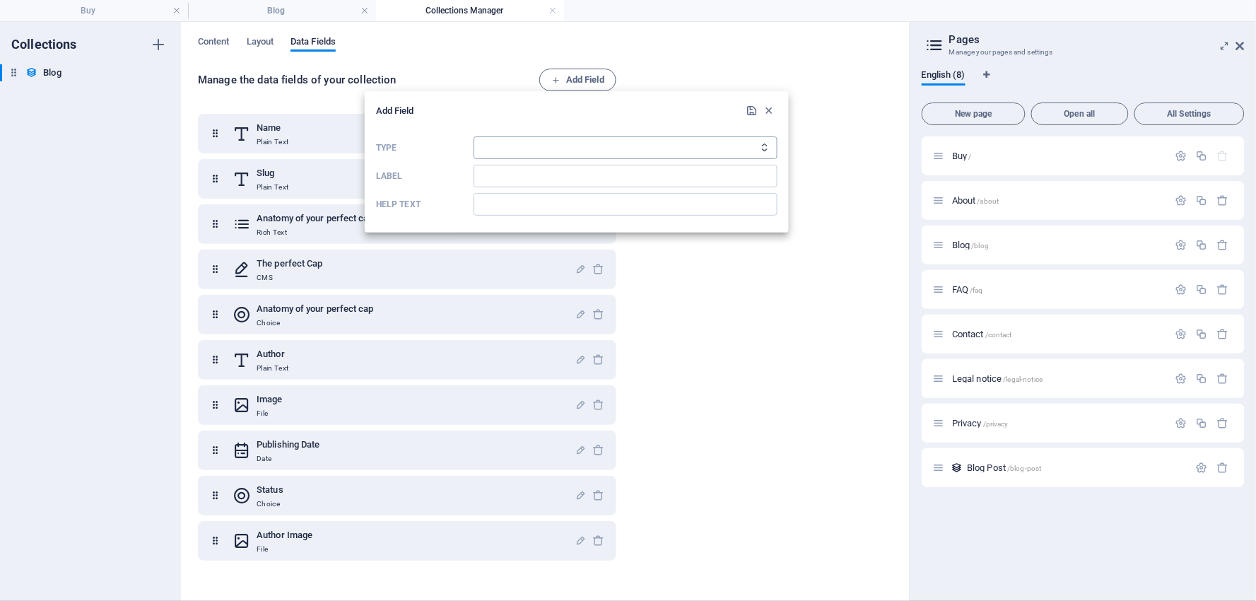
click at [490, 143] on select "Plain Text Link CMS Rich Text File Multiple Files Checkbox Choice Date Number" at bounding box center [626, 147] width 304 height 23
select select "editor"
click at [474, 136] on select "Plain Text Link CMS Rich Text File Multiple Files Checkbox Choice Date Number" at bounding box center [626, 147] width 304 height 23
click at [488, 178] on input "Label" at bounding box center [626, 176] width 304 height 23
paste input "Beyond the Pink Ribbons: 4 Critical Research Updates You Need to Know This [MED…"
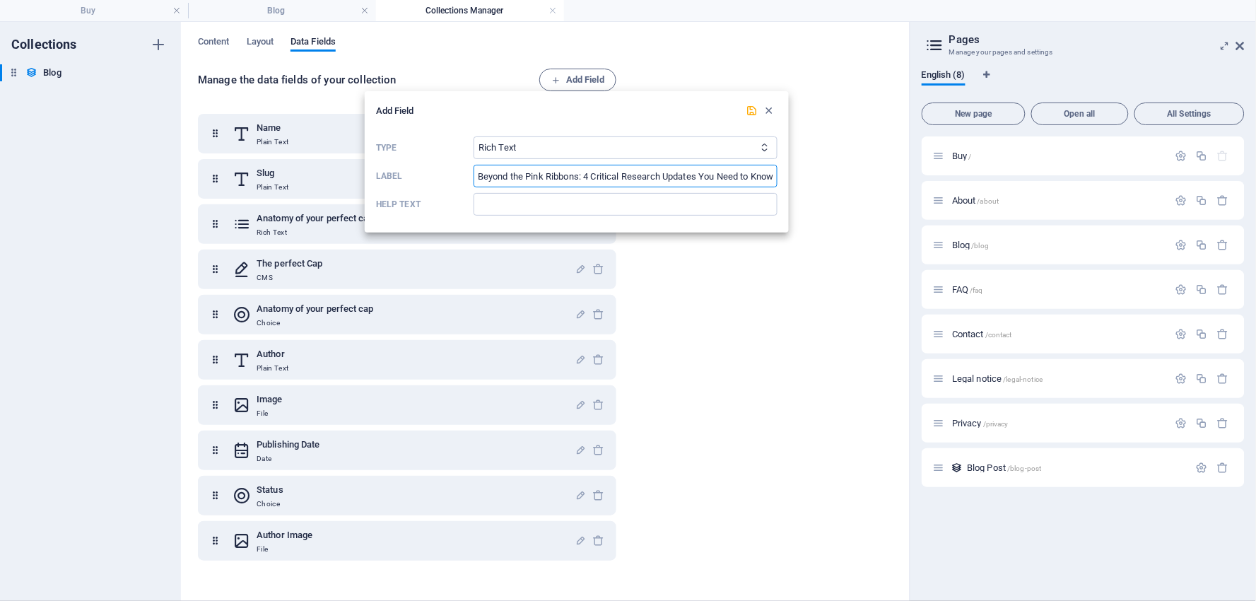
scroll to position [0, 165]
type input "Beyond the Pink Ribbons: 4 Critical Research Updates You Need to Know This [MED…"
click at [750, 110] on icon "submit" at bounding box center [752, 111] width 12 height 12
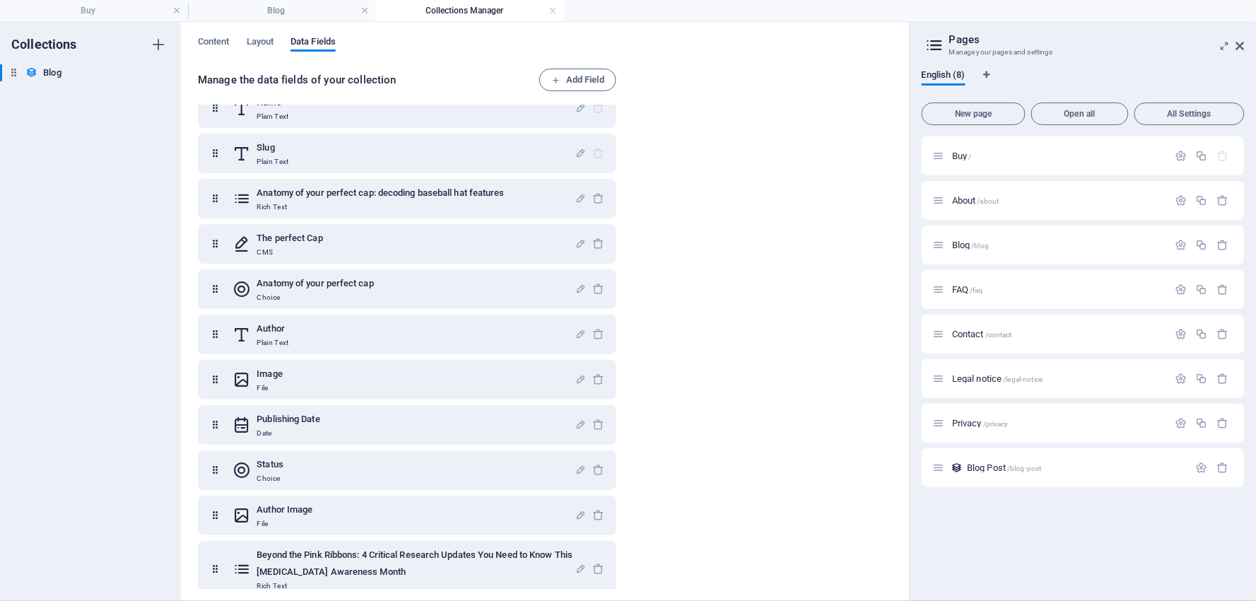
scroll to position [39, 0]
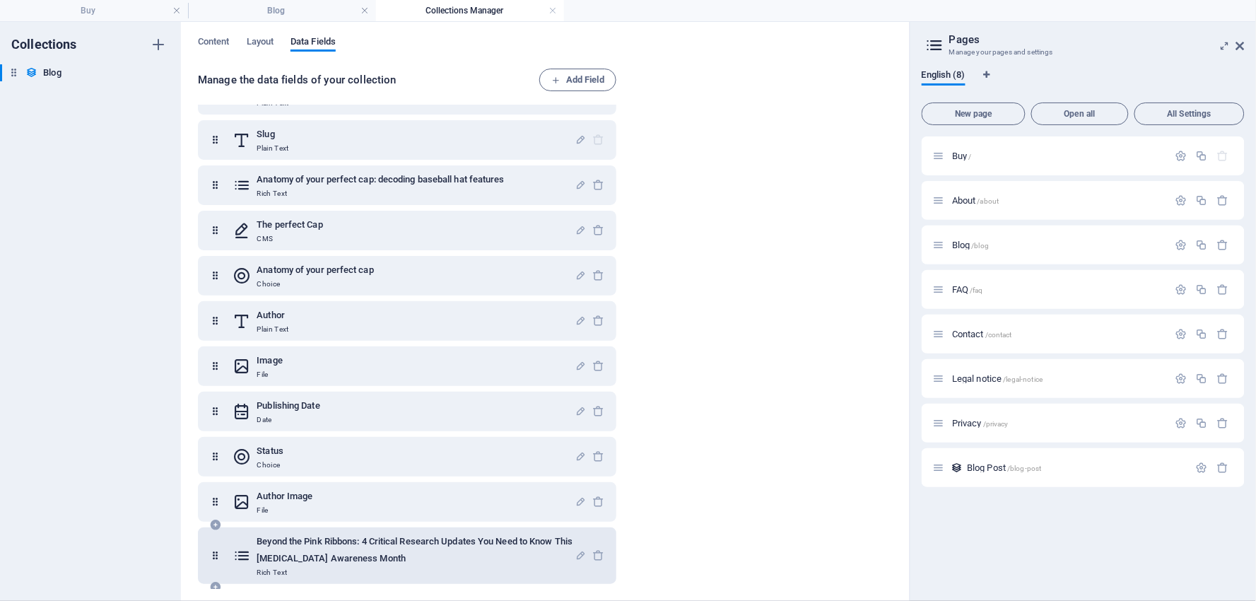
click at [243, 549] on icon at bounding box center [242, 555] width 18 height 45
click at [216, 558] on icon at bounding box center [215, 555] width 12 height 45
click at [249, 552] on icon at bounding box center [242, 555] width 18 height 45
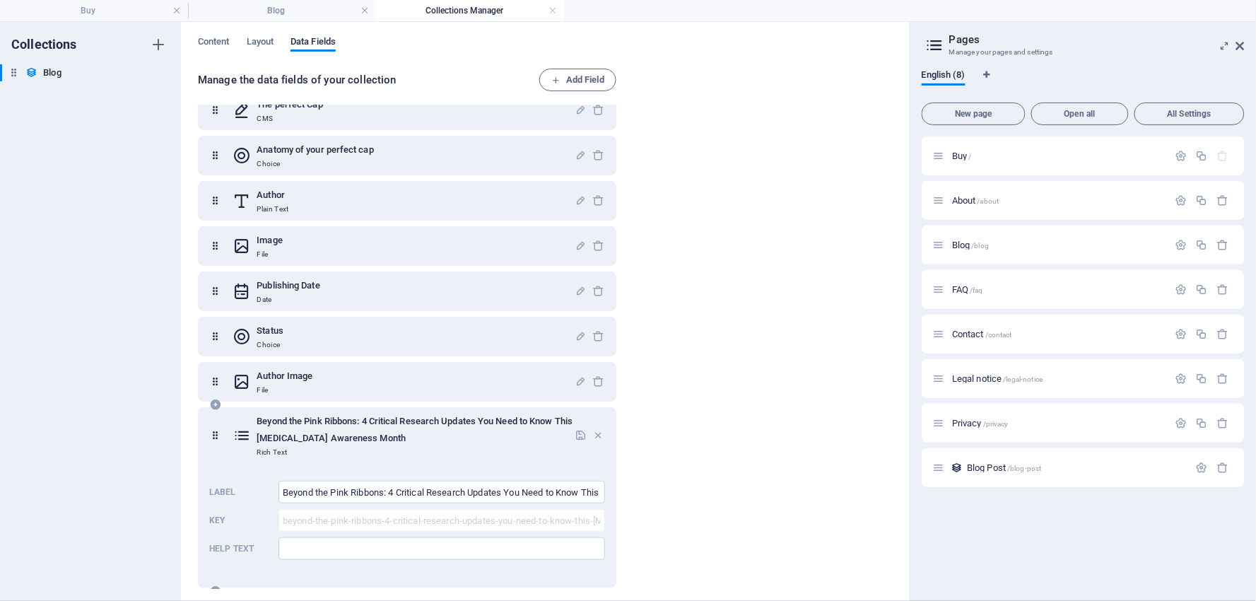
scroll to position [170, 0]
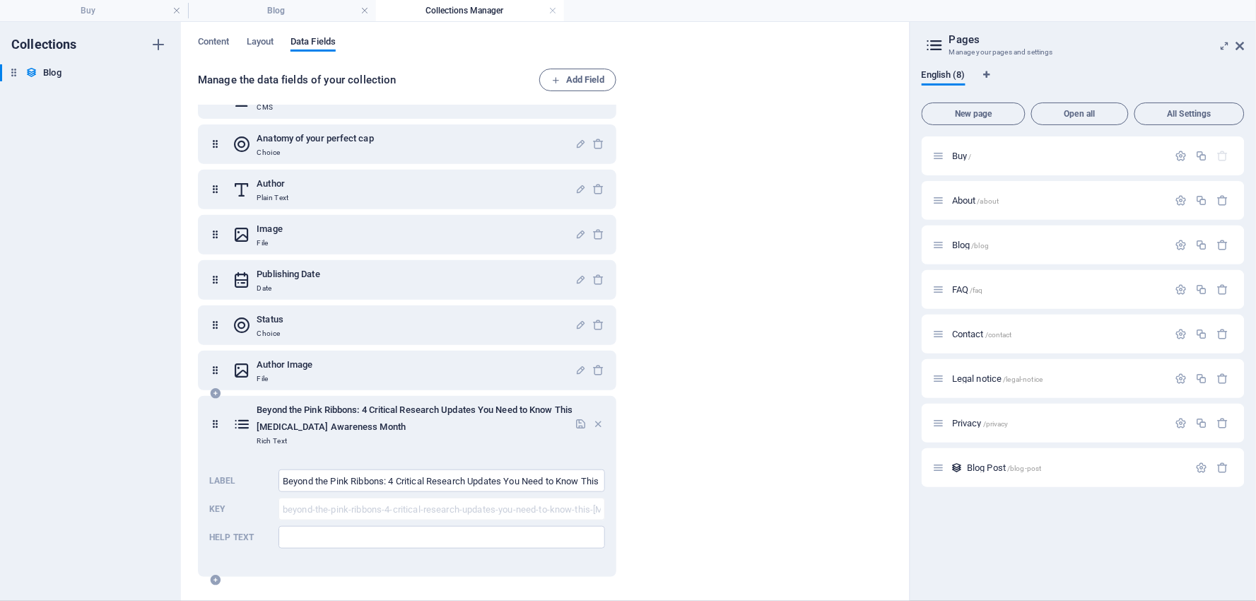
click at [243, 419] on icon at bounding box center [242, 423] width 18 height 45
click at [216, 425] on icon at bounding box center [215, 423] width 12 height 45
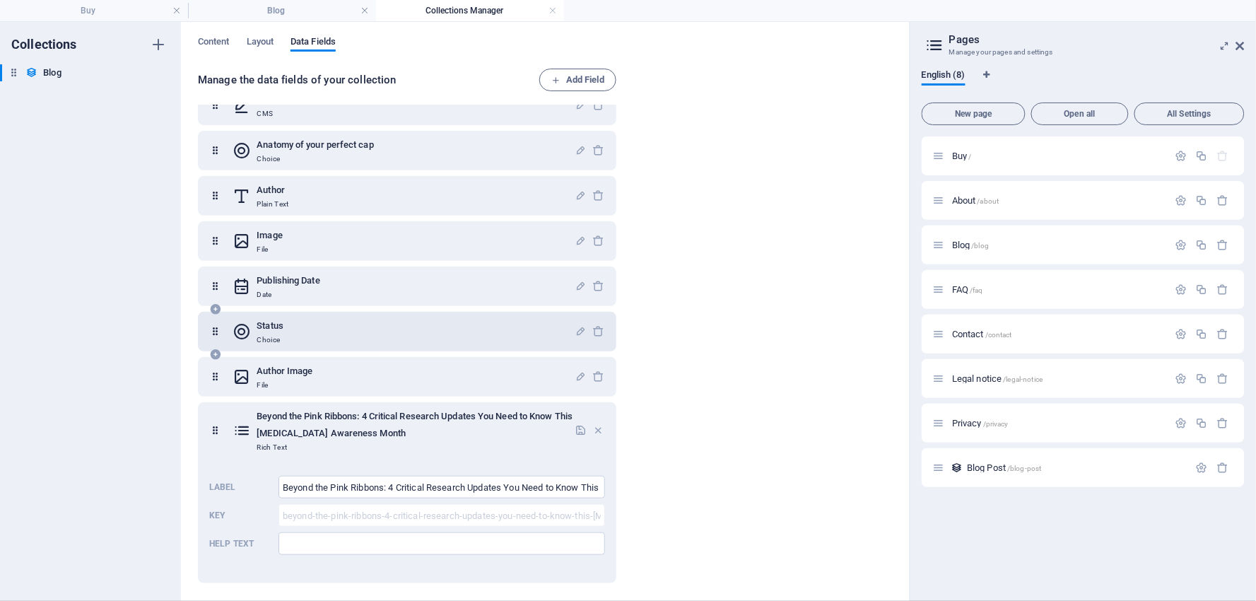
scroll to position [163, 0]
click at [264, 39] on span "Layout" at bounding box center [261, 43] width 28 height 20
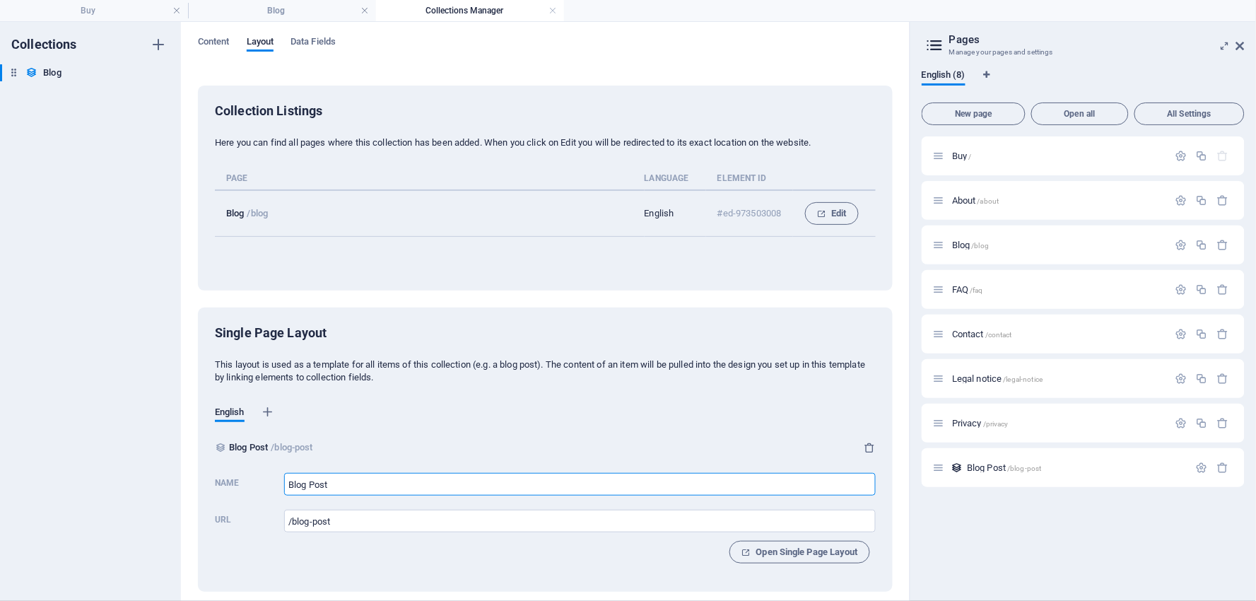
click at [375, 491] on input "Blog Post" at bounding box center [580, 484] width 592 height 23
drag, startPoint x: 375, startPoint y: 491, endPoint x: 258, endPoint y: 476, distance: 118.2
click at [258, 476] on label "Name Blog Post ​" at bounding box center [545, 482] width 661 height 31
click at [821, 560] on span "Open Single Page Layout" at bounding box center [799, 552] width 117 height 17
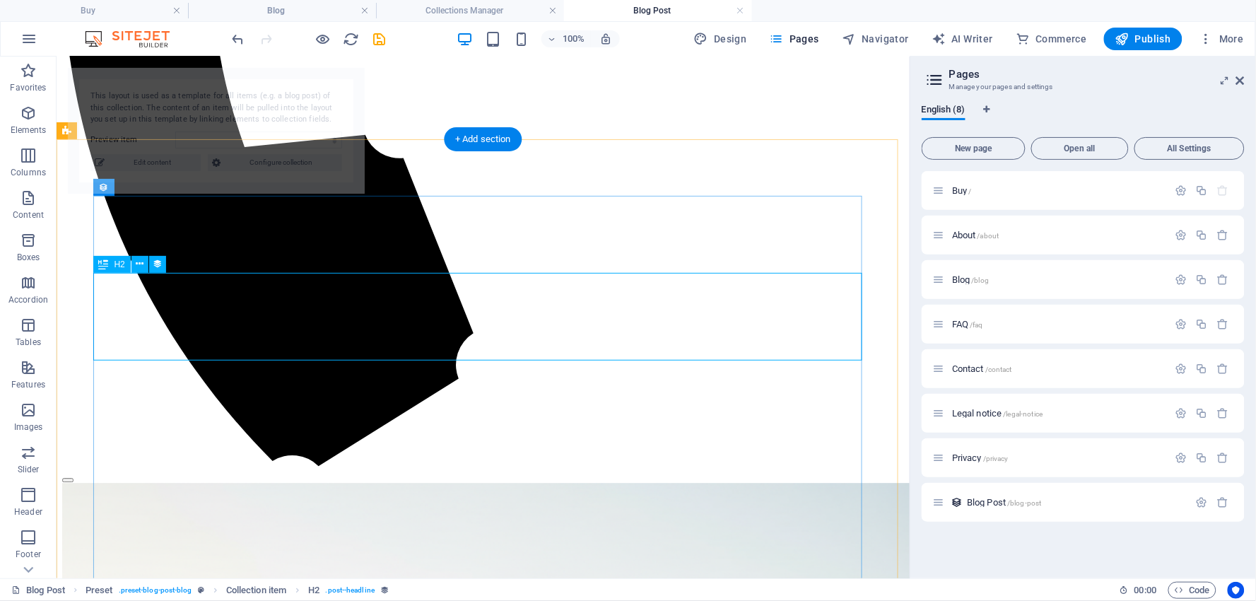
scroll to position [981, 0]
select select "68d3fbccefc8ccf6d00a248e"
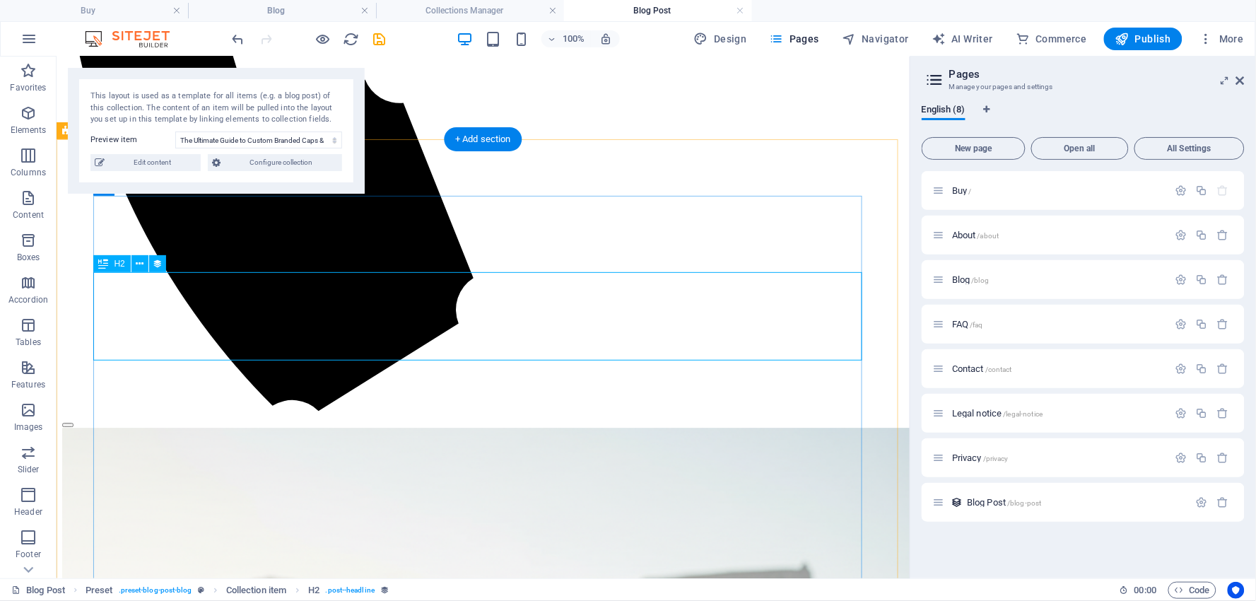
scroll to position [1060, 0]
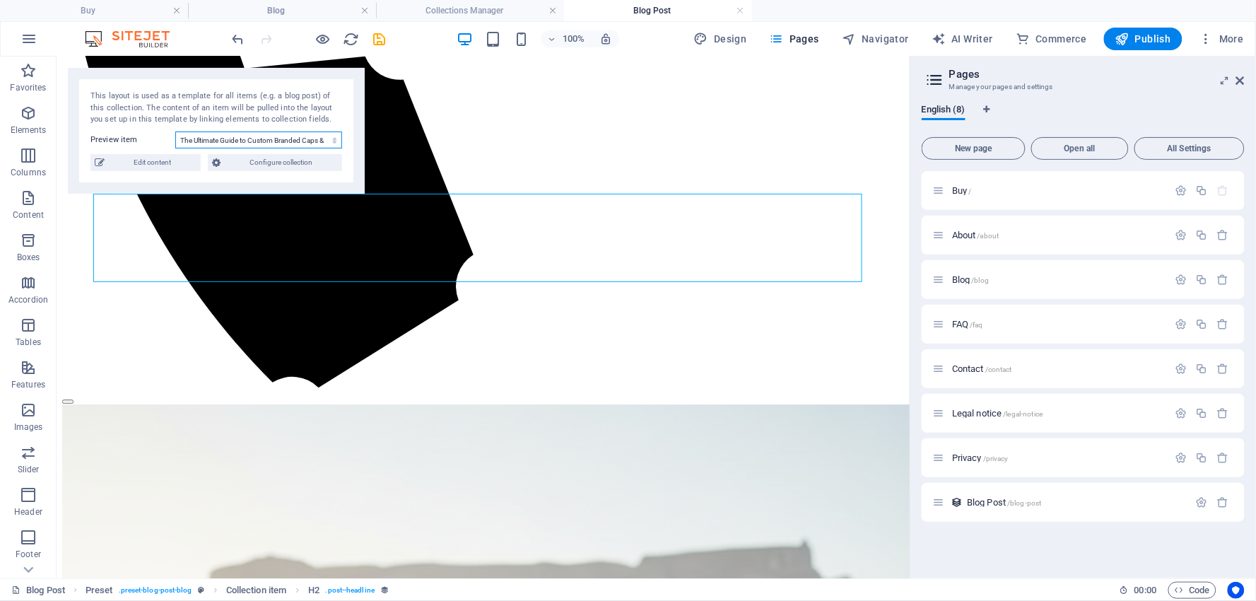
click at [334, 139] on select "The Ultimate Guide to Custom Branded Caps & Apparel Cap It Off! Why a Hat is Yo…" at bounding box center [258, 139] width 167 height 17
click at [333, 138] on select "The Ultimate Guide to Custom Branded Caps & Apparel Cap It Off! Why a Hat is Yo…" at bounding box center [258, 139] width 167 height 17
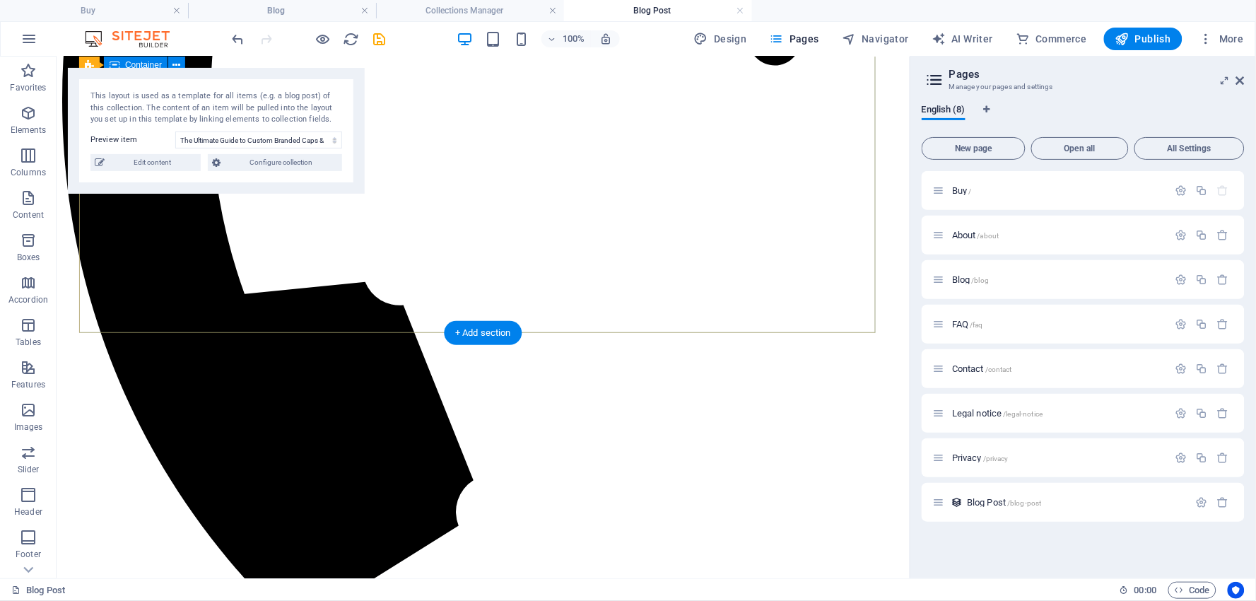
scroll to position [903, 0]
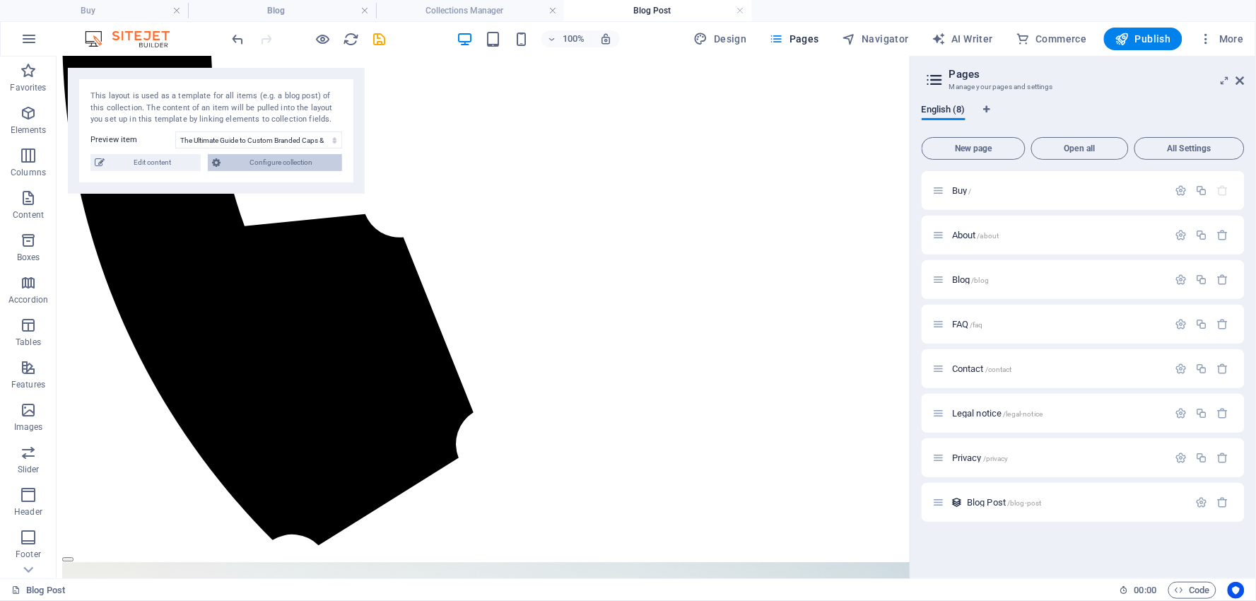
click at [298, 160] on span "Configure collection" at bounding box center [281, 162] width 113 height 17
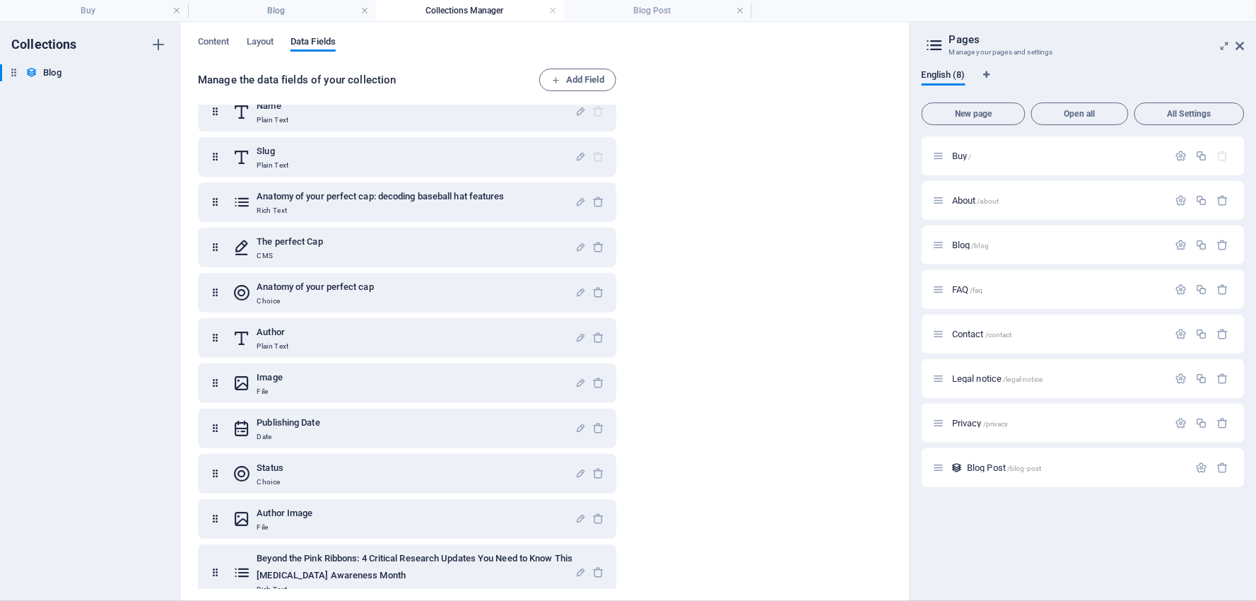
scroll to position [39, 0]
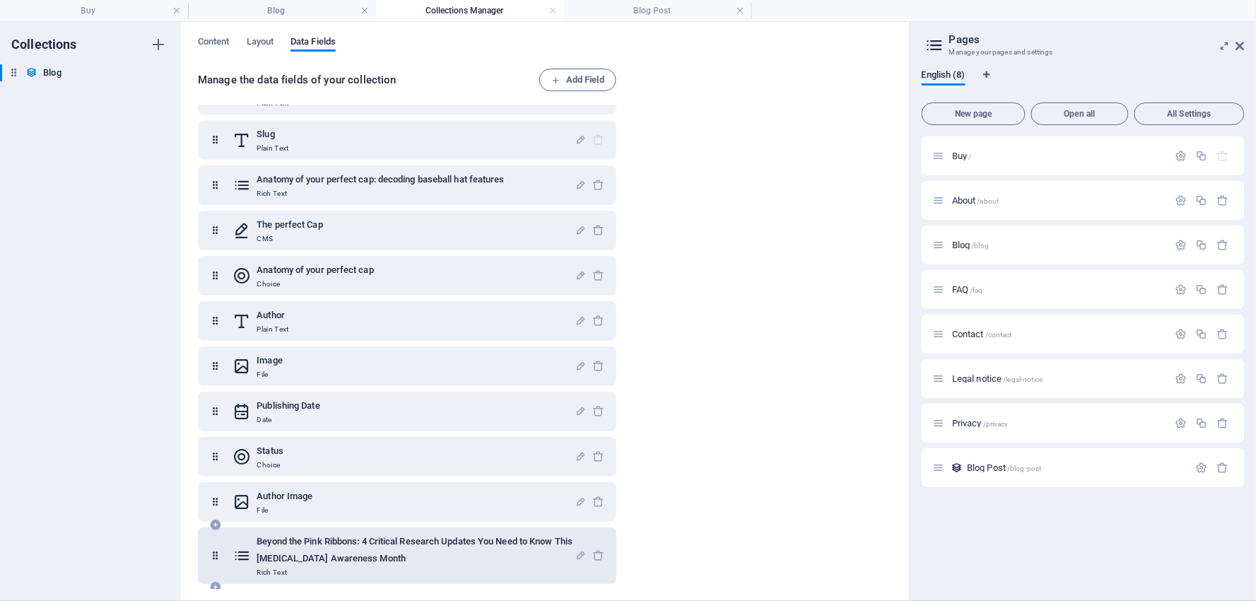
click at [359, 541] on h6 "Beyond the Pink Ribbons: 4 Critical Research Updates You Need to Know This [MED…" at bounding box center [416, 550] width 318 height 34
click at [465, 542] on h6 "Beyond the Pink Ribbons: 4 Critical Research Updates You Need to Know This [MED…" at bounding box center [416, 550] width 318 height 34
click at [244, 552] on icon at bounding box center [242, 555] width 18 height 45
click at [213, 552] on icon at bounding box center [215, 555] width 12 height 45
click at [217, 557] on icon at bounding box center [215, 555] width 12 height 45
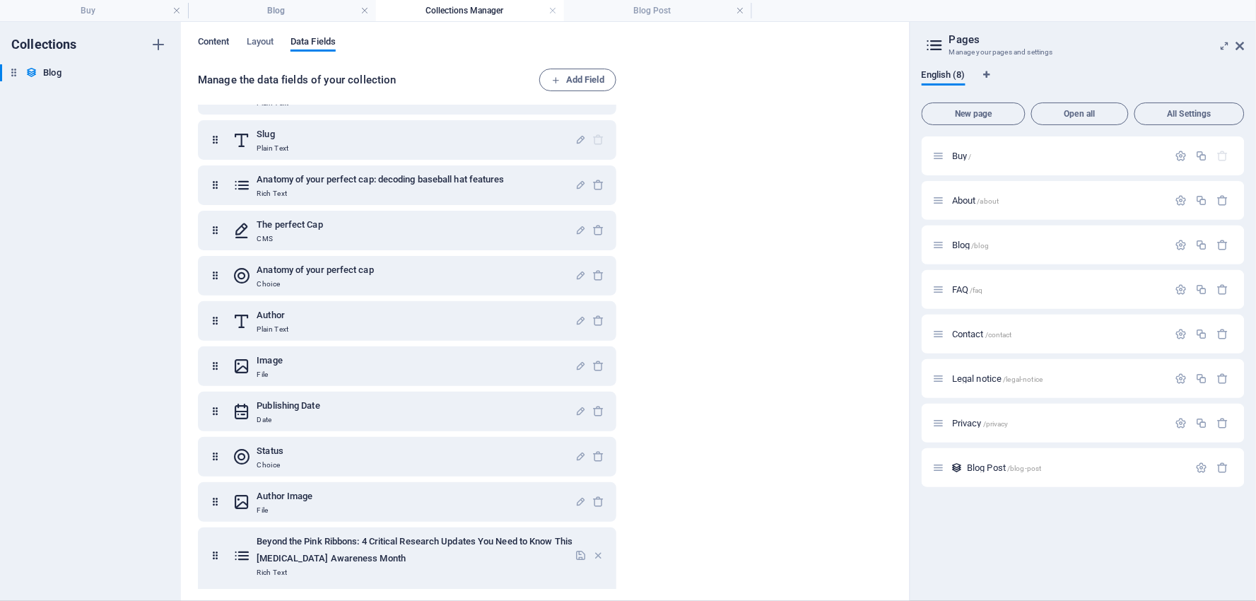
click at [209, 40] on span "Content" at bounding box center [214, 43] width 32 height 20
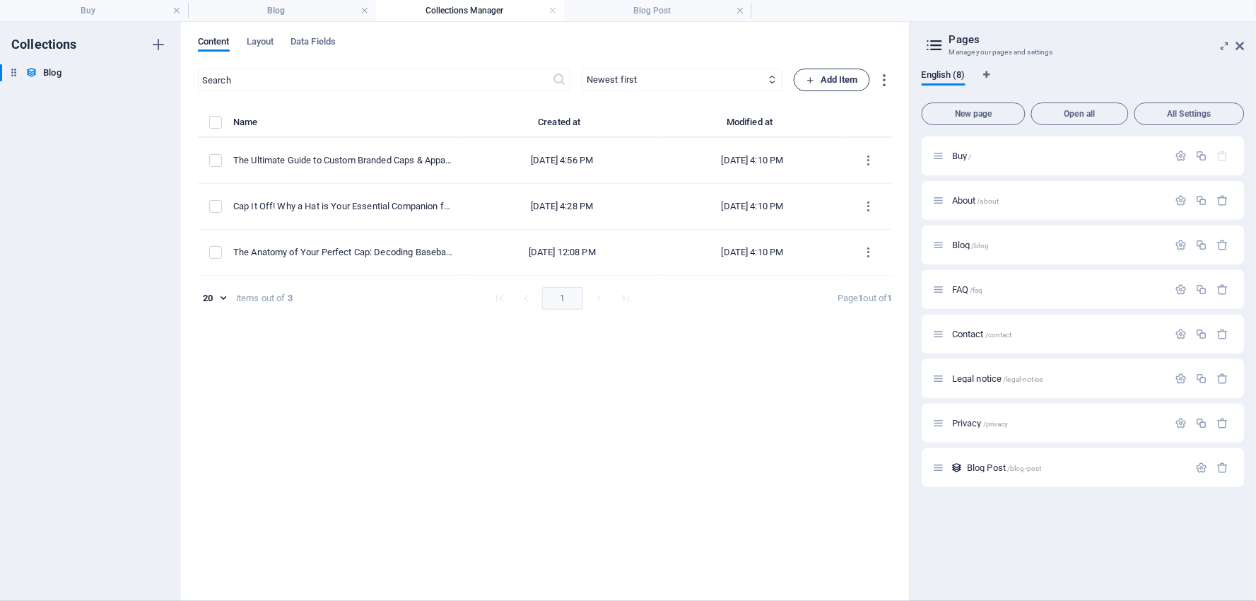
click at [835, 78] on span "Add Item" at bounding box center [832, 79] width 52 height 17
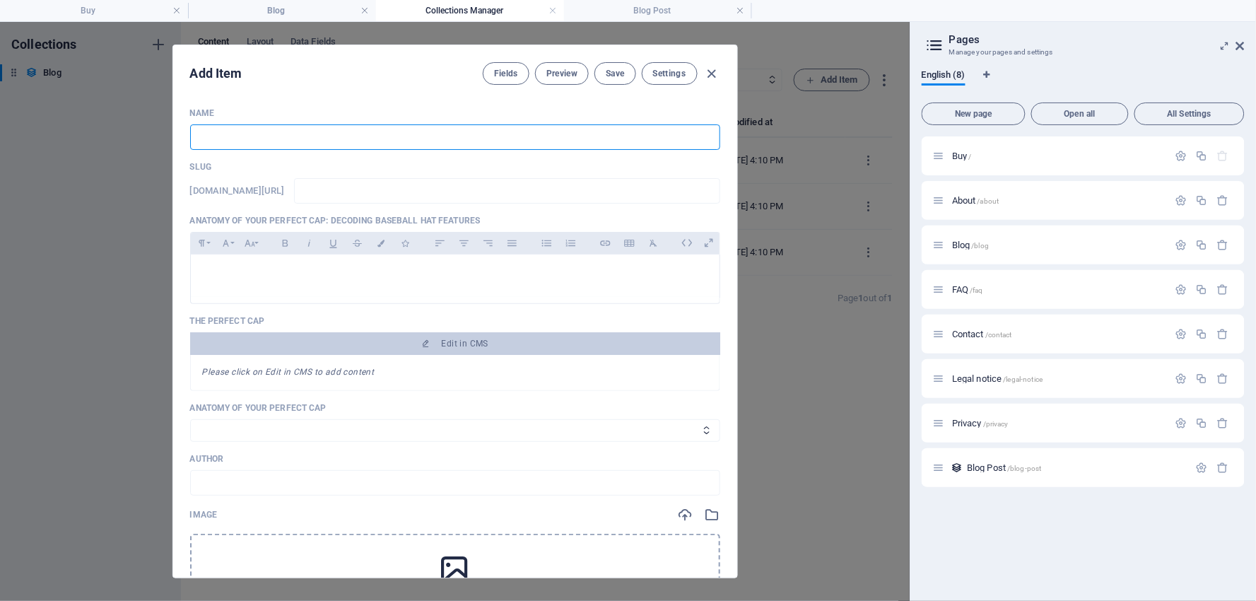
click at [213, 136] on input "text" at bounding box center [455, 136] width 530 height 25
paste input "Beyond the Pink Ribbons: 4 Critical Research Updates You Need to Know This [MED…"
type input "Beyond the Pink Ribbons: 4 Critical Research Updates You Need to Know This [MED…"
type input "beyond-the-pink-ribbons-4-critical-research-updates-you-need-to-know-this-[MEDI…"
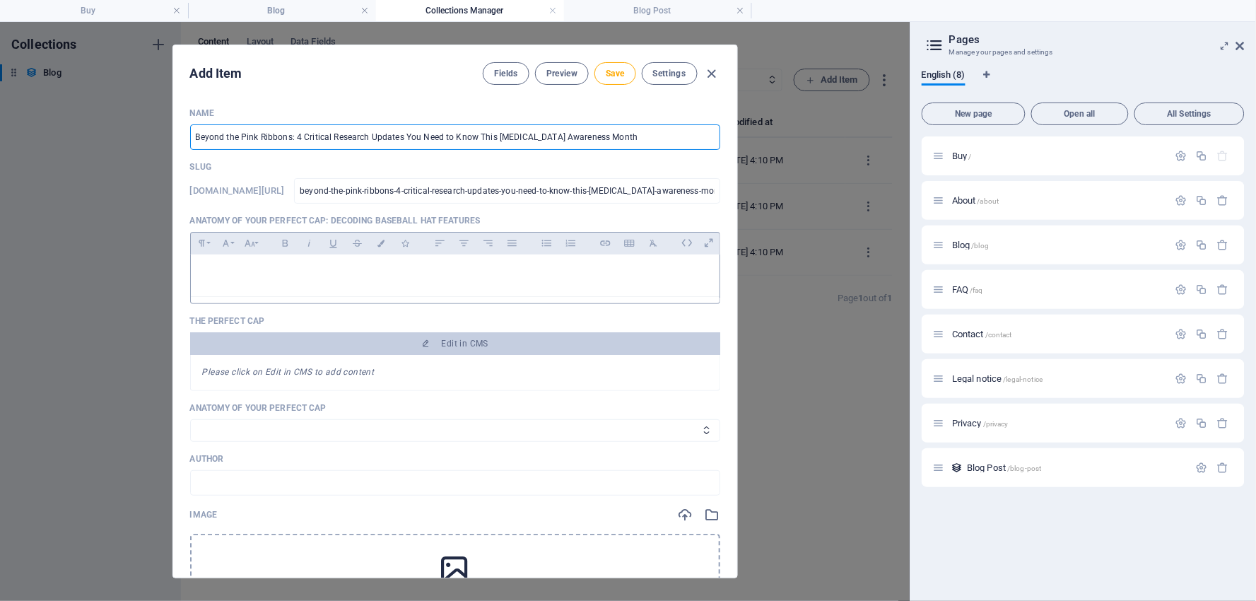
type input "Beyond the Pink Ribbons: 4 Critical Research Updates You Need to Know This [MED…"
click at [216, 262] on div at bounding box center [455, 275] width 529 height 42
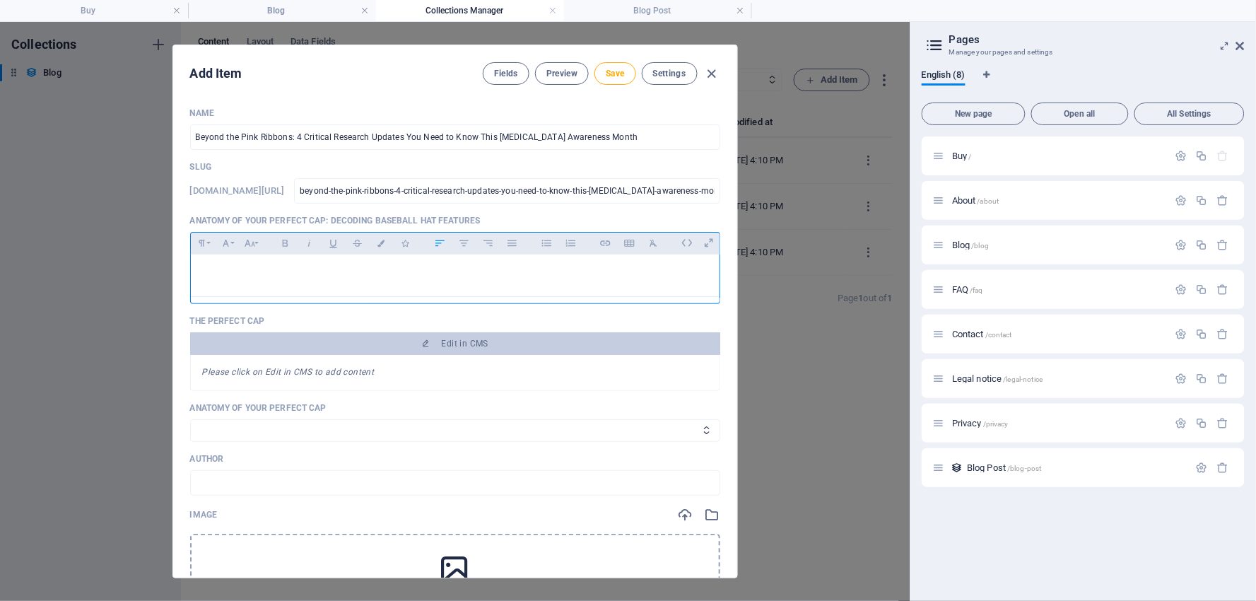
click at [206, 266] on p at bounding box center [455, 272] width 506 height 13
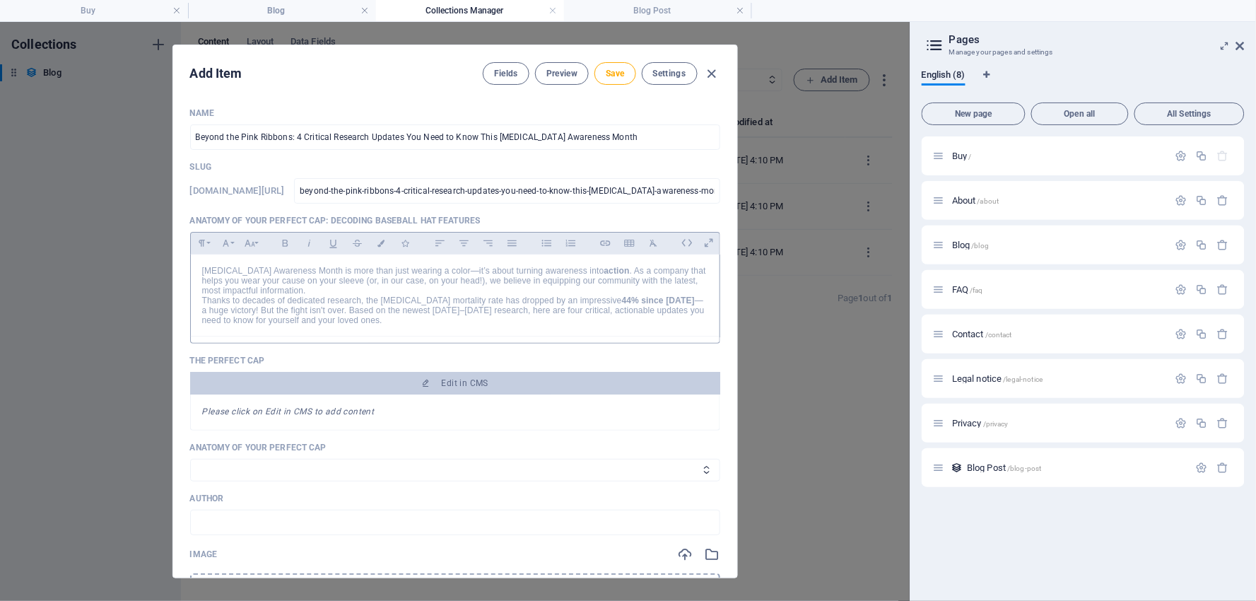
click at [250, 217] on p "Anatomy of your perfect cap: decoding baseball hat features" at bounding box center [455, 220] width 530 height 11
click at [356, 216] on p "Anatomy of your perfect cap: decoding baseball hat features" at bounding box center [455, 220] width 530 height 11
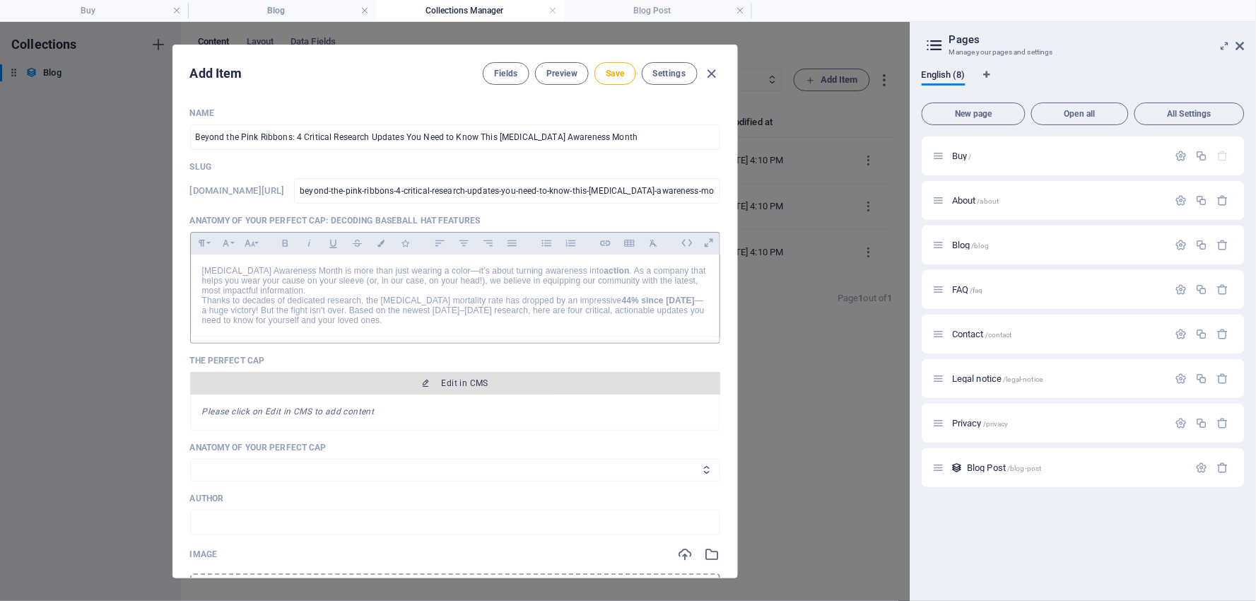
click at [455, 377] on span "Edit in CMS" at bounding box center [465, 382] width 47 height 11
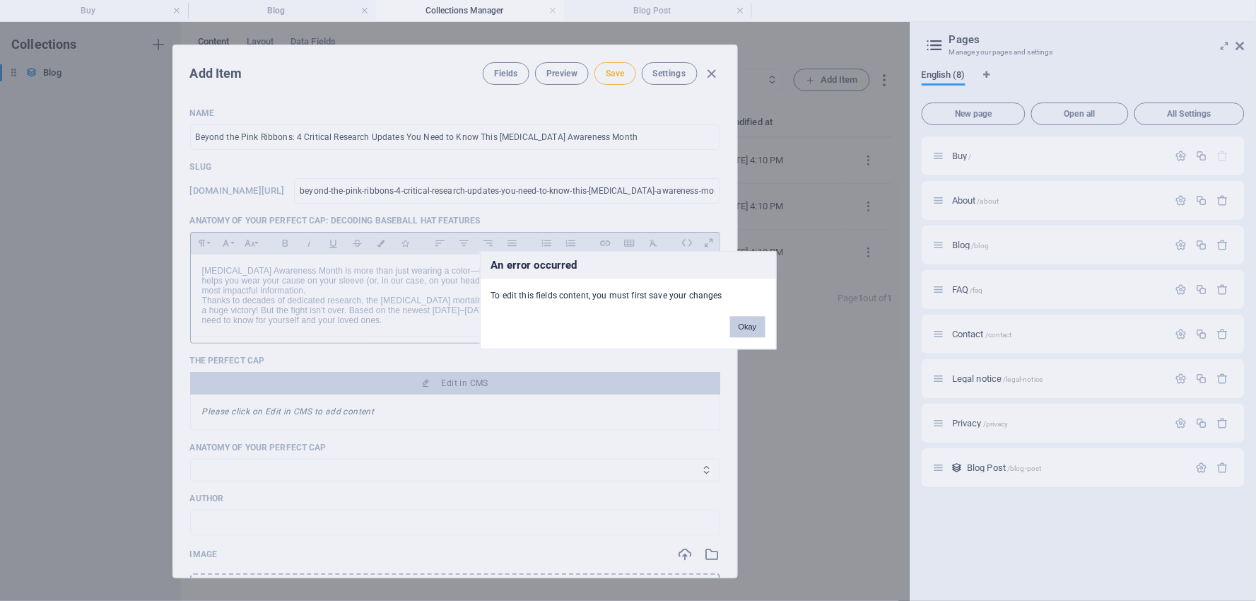
click at [736, 327] on button "Okay" at bounding box center [747, 327] width 35 height 21
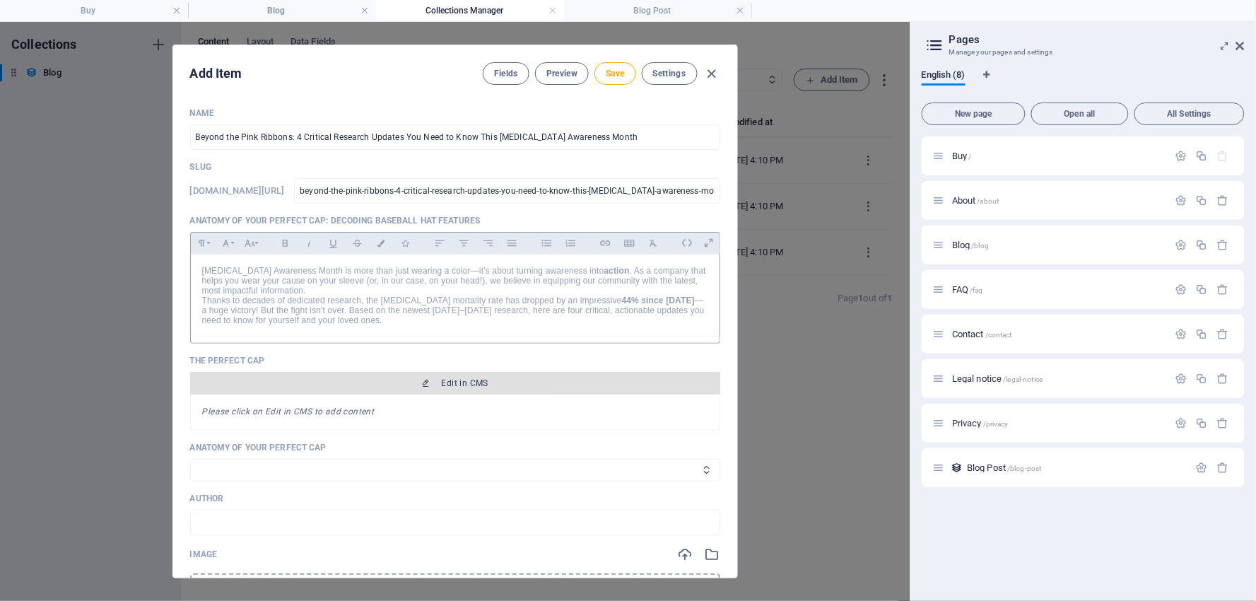
click at [477, 379] on span "Edit in CMS" at bounding box center [465, 382] width 47 height 11
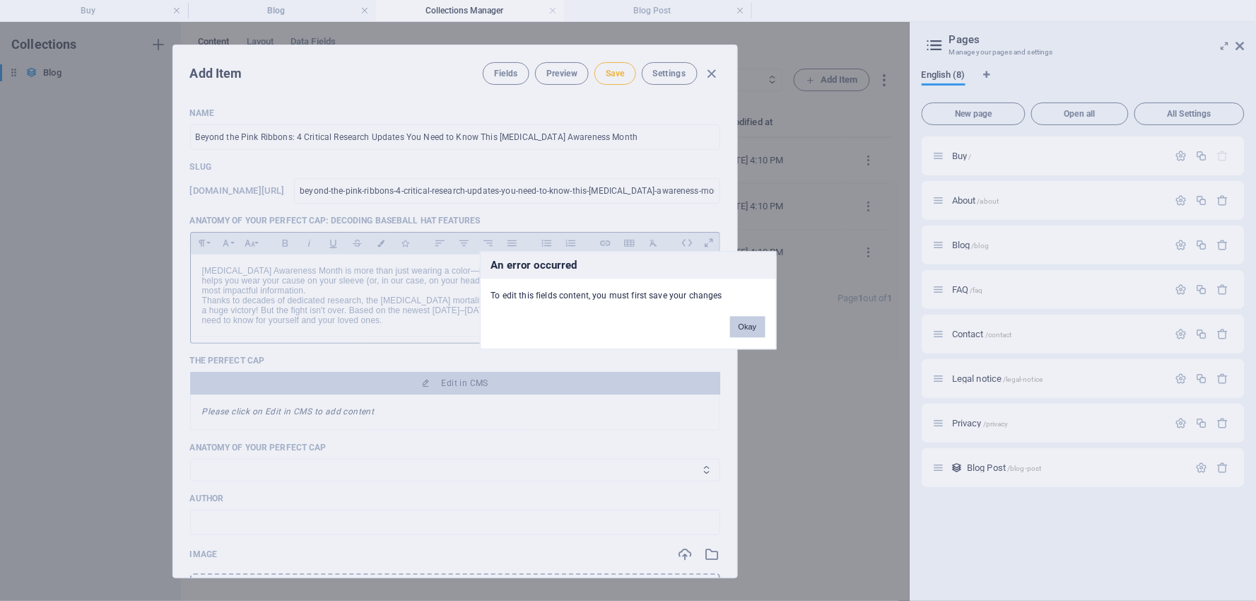
click at [750, 328] on button "Okay" at bounding box center [747, 327] width 35 height 21
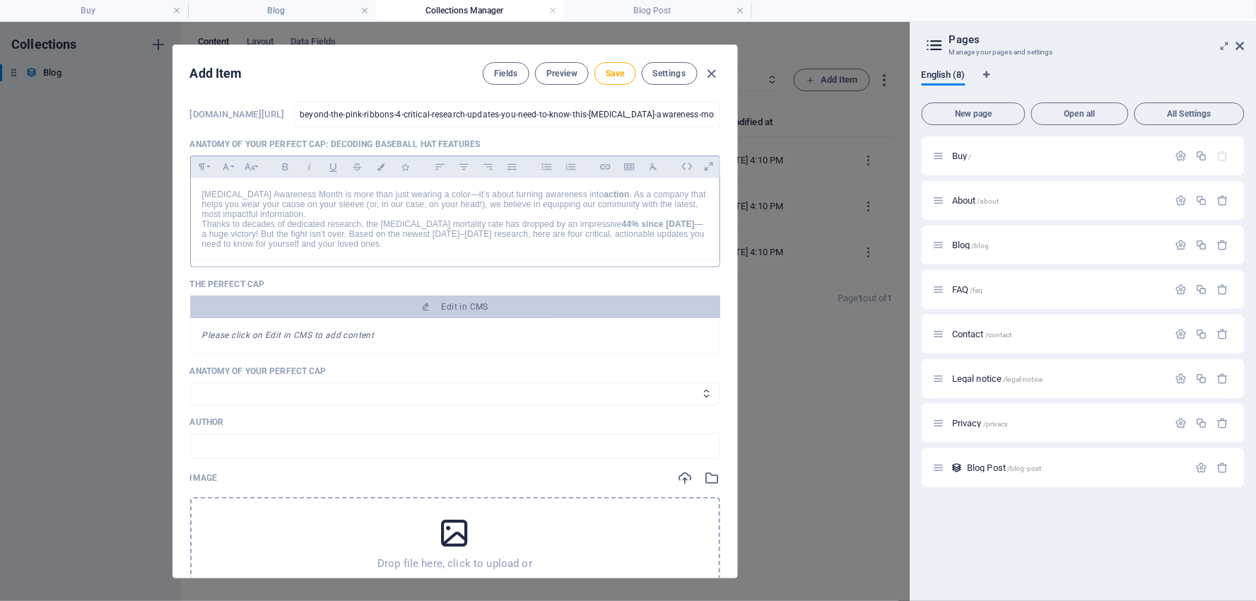
scroll to position [0, 0]
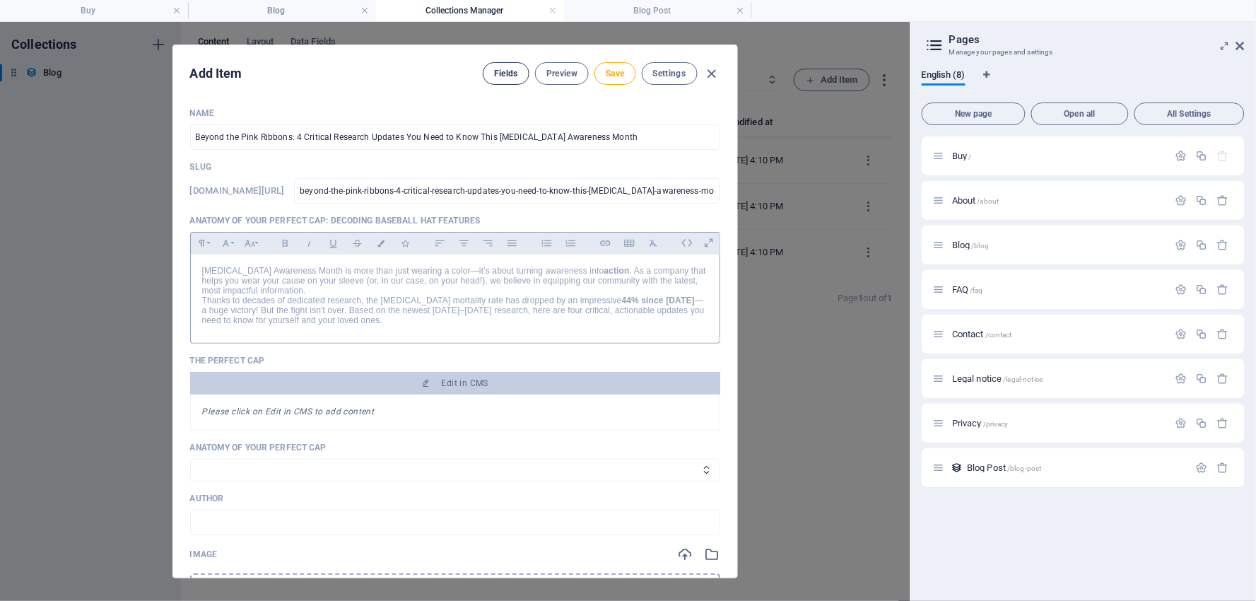
click at [494, 72] on span "Fields" at bounding box center [506, 73] width 24 height 11
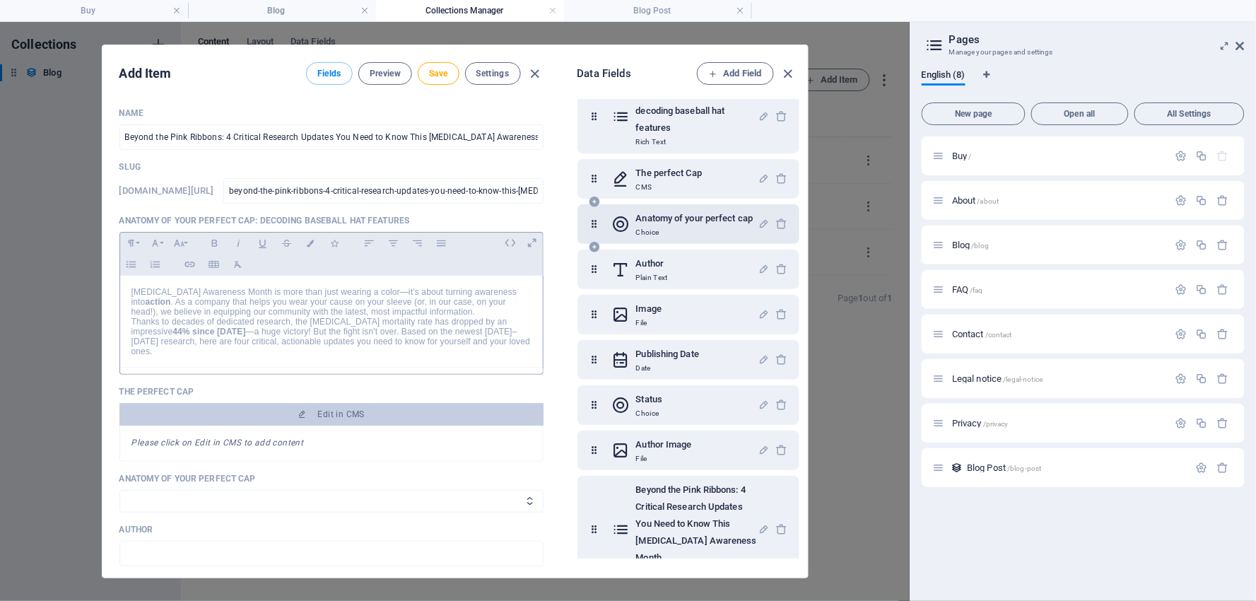
scroll to position [148, 0]
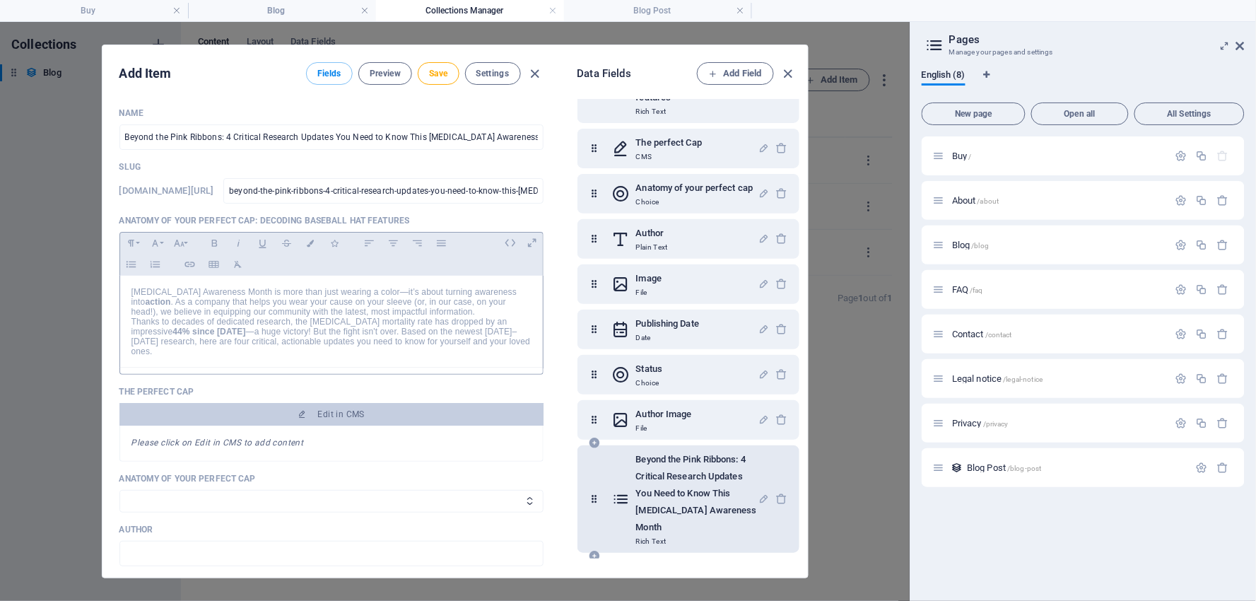
click at [658, 484] on h6 "Beyond the Pink Ribbons: 4 Critical Research Updates You Need to Know This [MED…" at bounding box center [697, 493] width 122 height 85
click at [628, 491] on icon at bounding box center [621, 499] width 18 height 96
click at [598, 500] on icon at bounding box center [595, 499] width 12 height 96
click at [610, 503] on div "Beyond the Pink Ribbons: 4 Critical Research Updates You Need to Know This [MED…" at bounding box center [688, 499] width 199 height 96
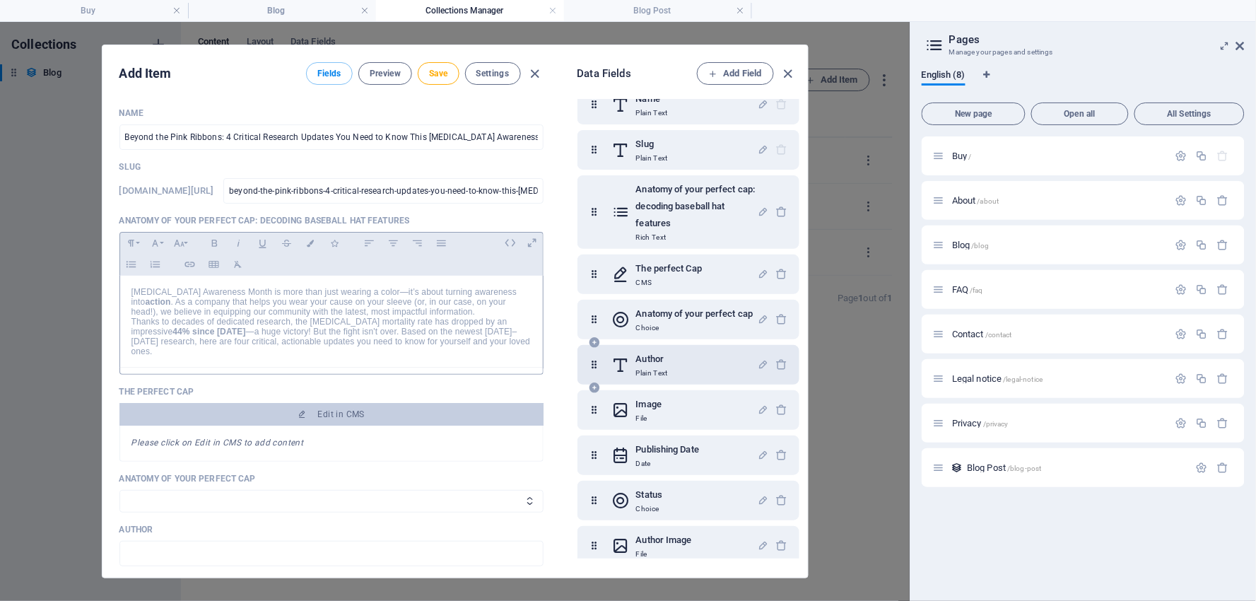
scroll to position [0, 0]
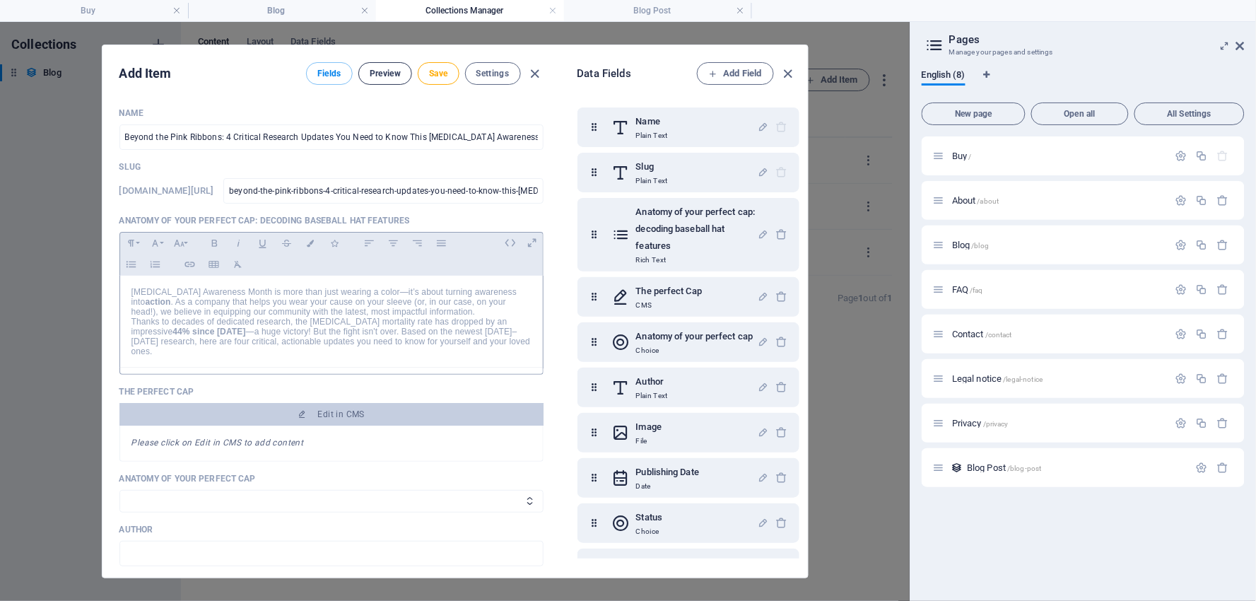
click at [380, 69] on span "Preview" at bounding box center [385, 73] width 31 height 11
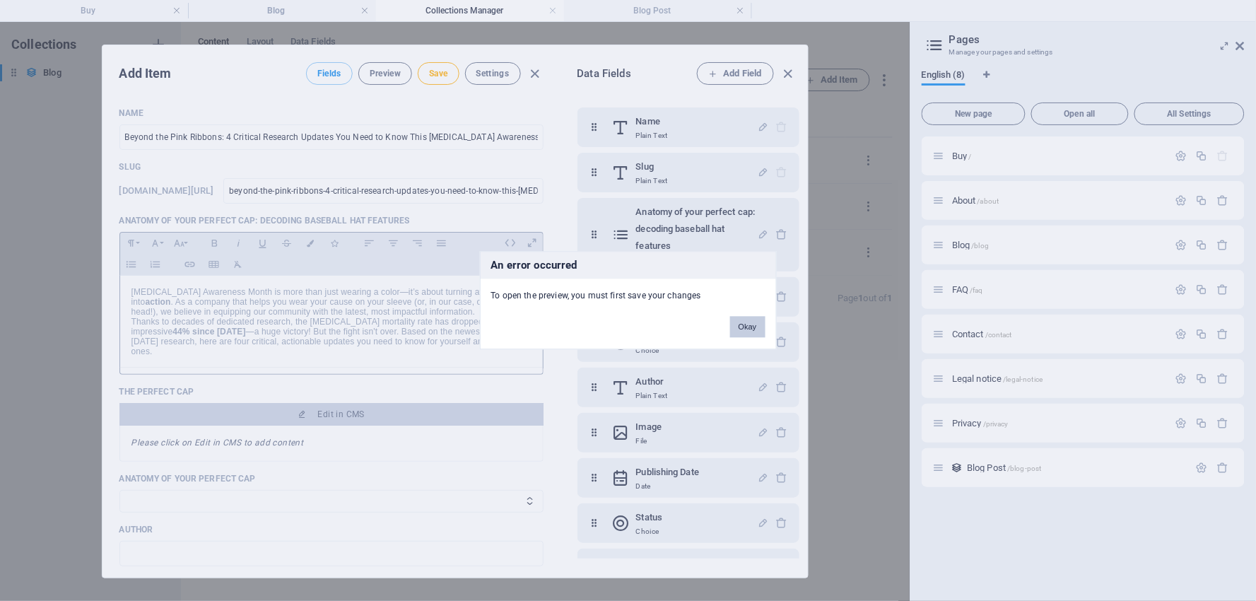
click at [749, 327] on button "Okay" at bounding box center [747, 327] width 35 height 21
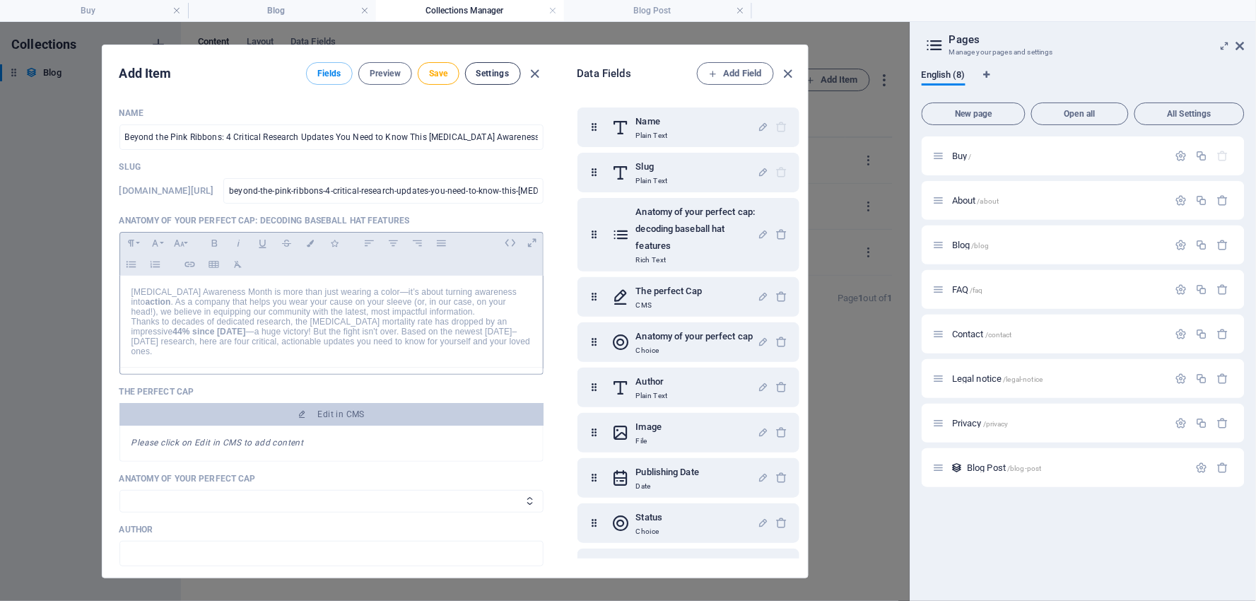
click at [498, 72] on span "Settings" at bounding box center [492, 73] width 33 height 11
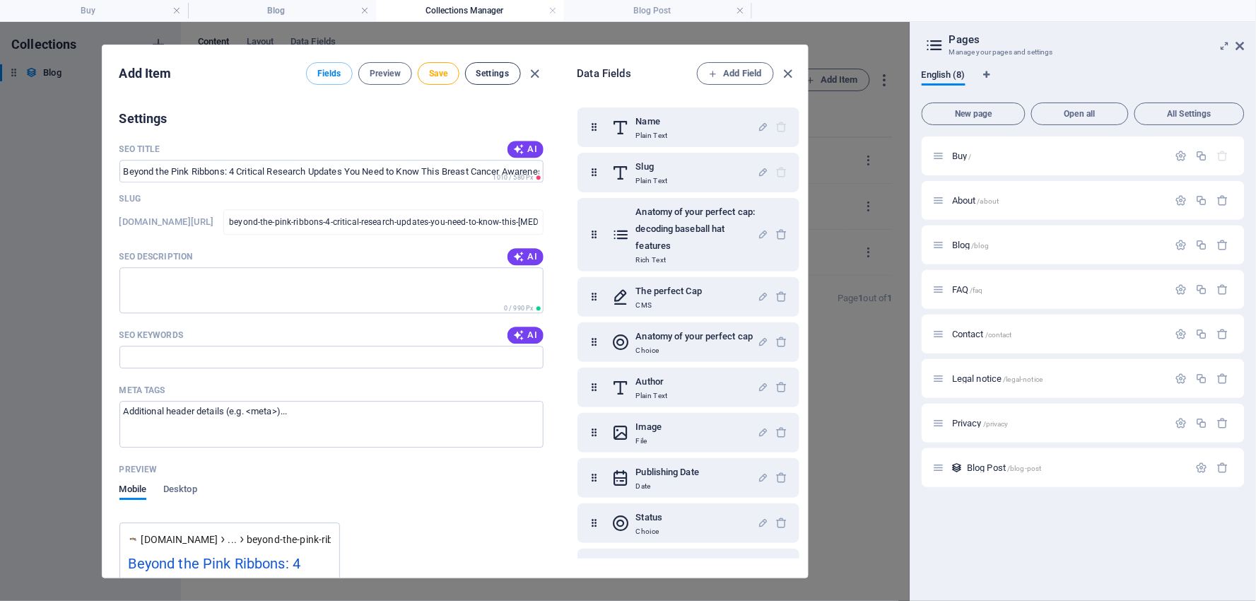
scroll to position [1098, 0]
click at [130, 266] on textarea "SEO Description" at bounding box center [331, 289] width 424 height 46
click at [525, 249] on span "AI" at bounding box center [525, 254] width 24 height 11
type textarea "Discover vital research updates for [MEDICAL_DATA] Awareness Month and learn ho…"
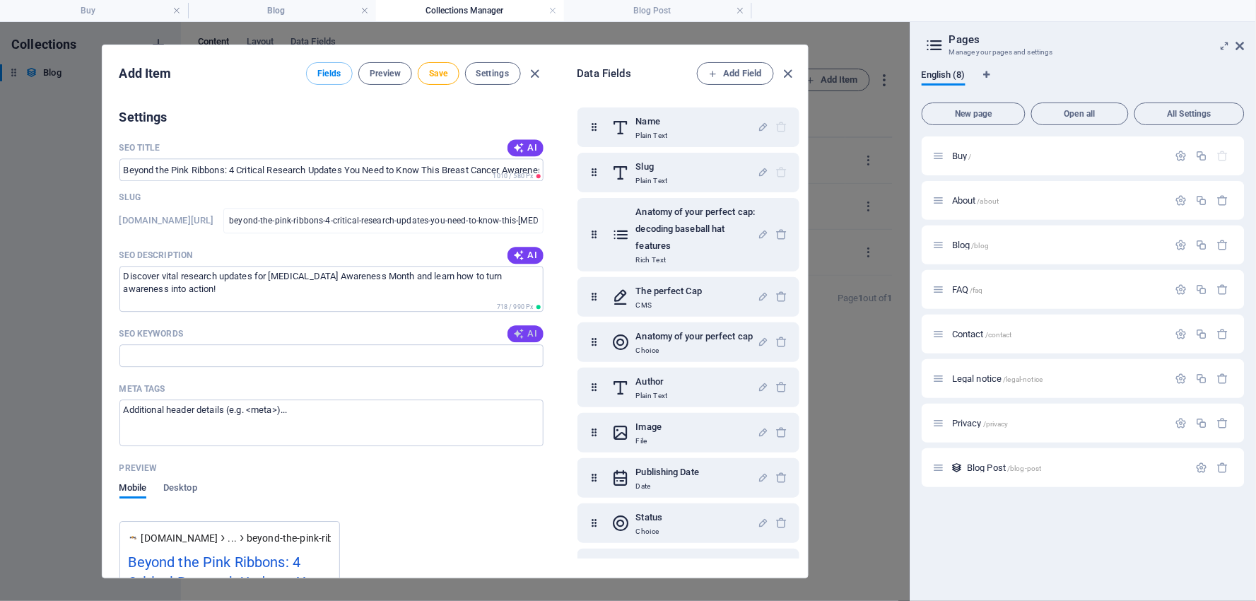
click at [519, 328] on icon "button" at bounding box center [518, 333] width 11 height 11
type input "[MEDICAL_DATA] awareness, 2024 [MEDICAL_DATA] research, critical [MEDICAL_DATA]…"
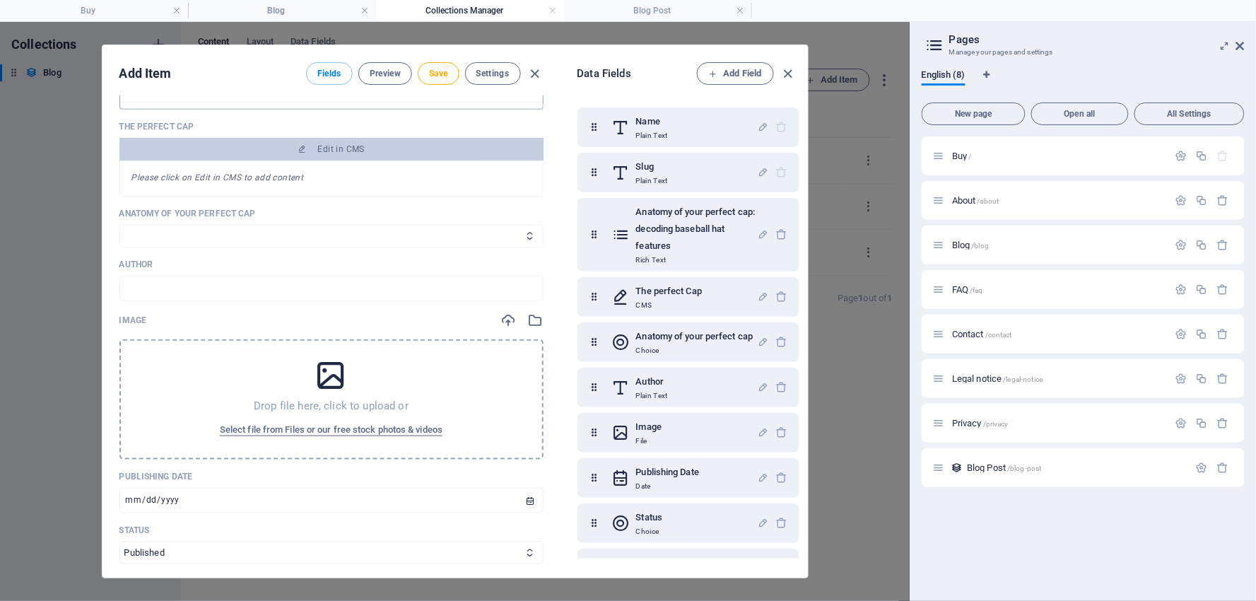
scroll to position [264, 0]
click at [787, 69] on icon "button" at bounding box center [788, 74] width 16 height 16
